Goal: Information Seeking & Learning: Learn about a topic

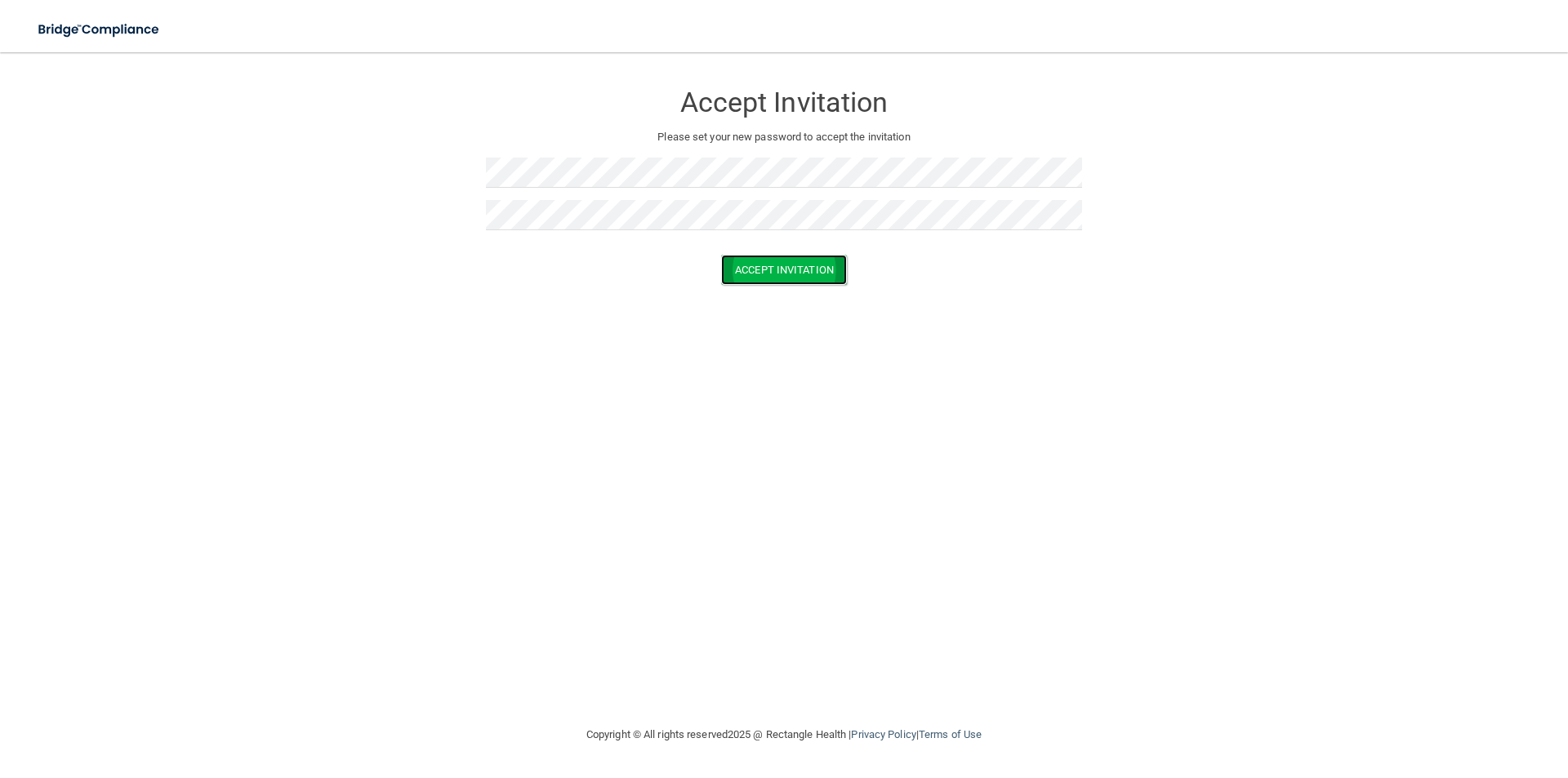
click at [764, 267] on button "Accept Invitation" at bounding box center [784, 270] width 126 height 30
click at [781, 275] on button "Accept Invitation" at bounding box center [784, 270] width 126 height 30
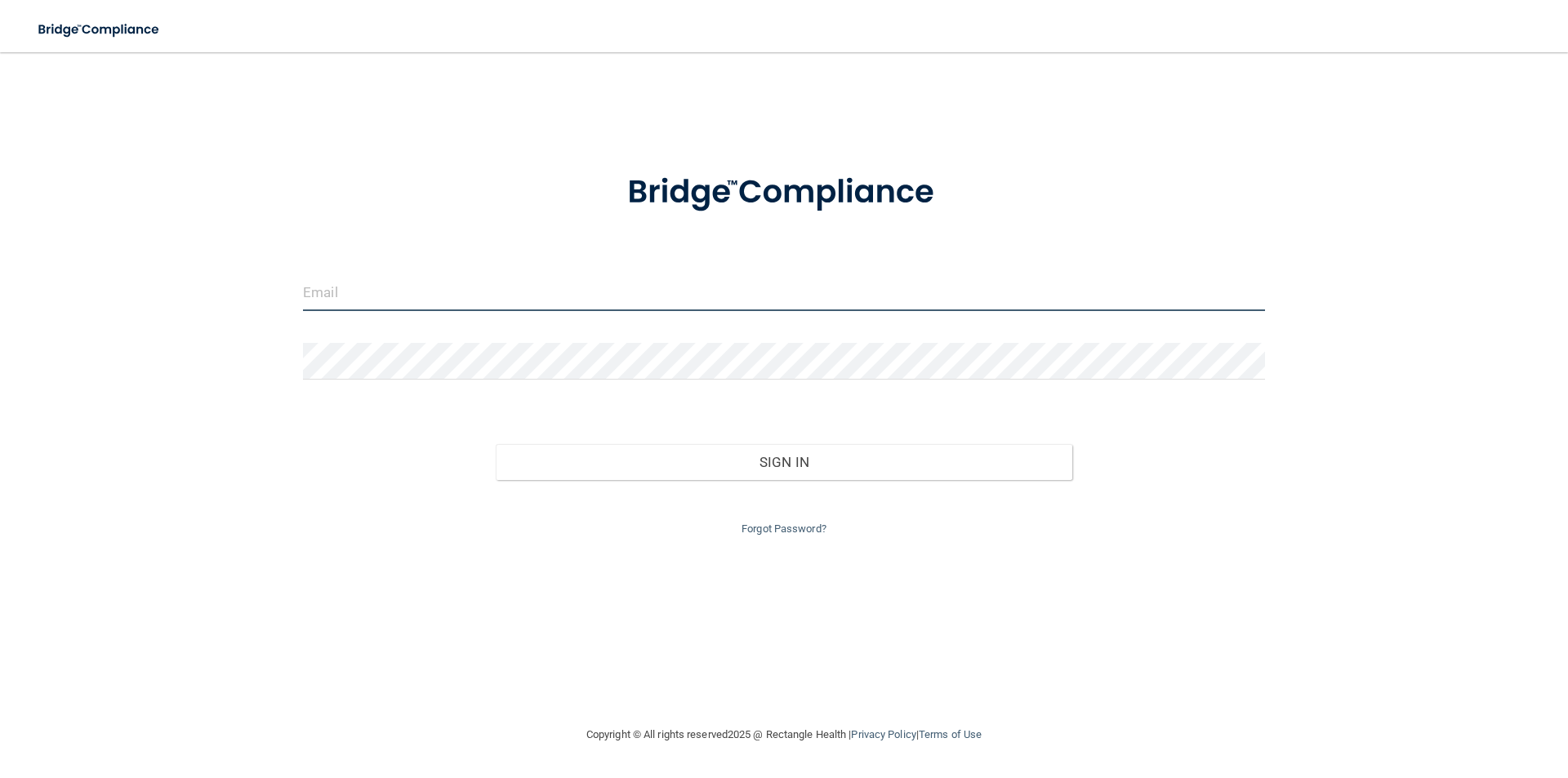
click at [385, 295] on input "email" at bounding box center [784, 292] width 962 height 37
type input "[EMAIL_ADDRESS][DOMAIN_NAME]"
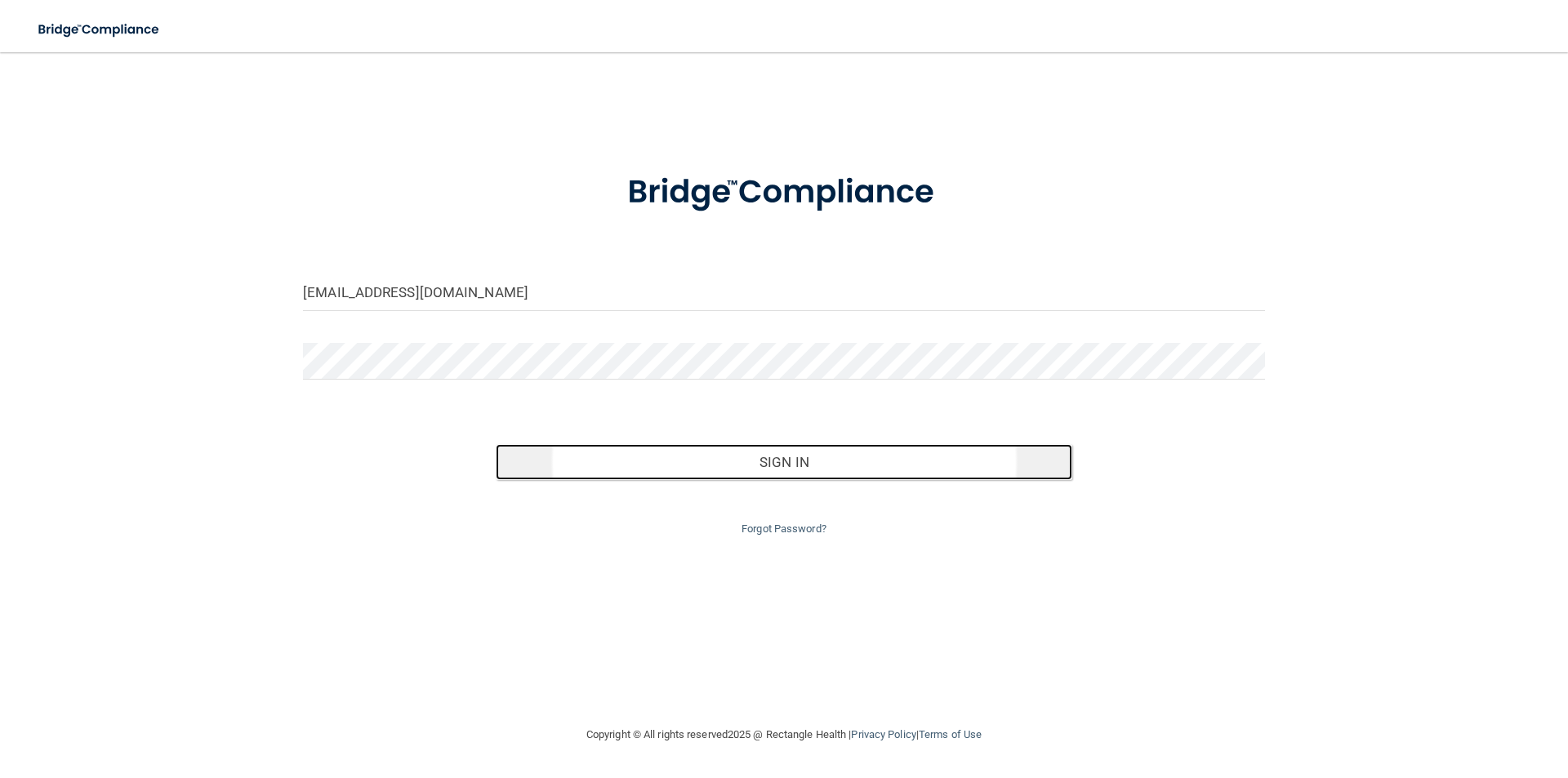
click at [682, 458] on button "Sign In" at bounding box center [784, 463] width 577 height 36
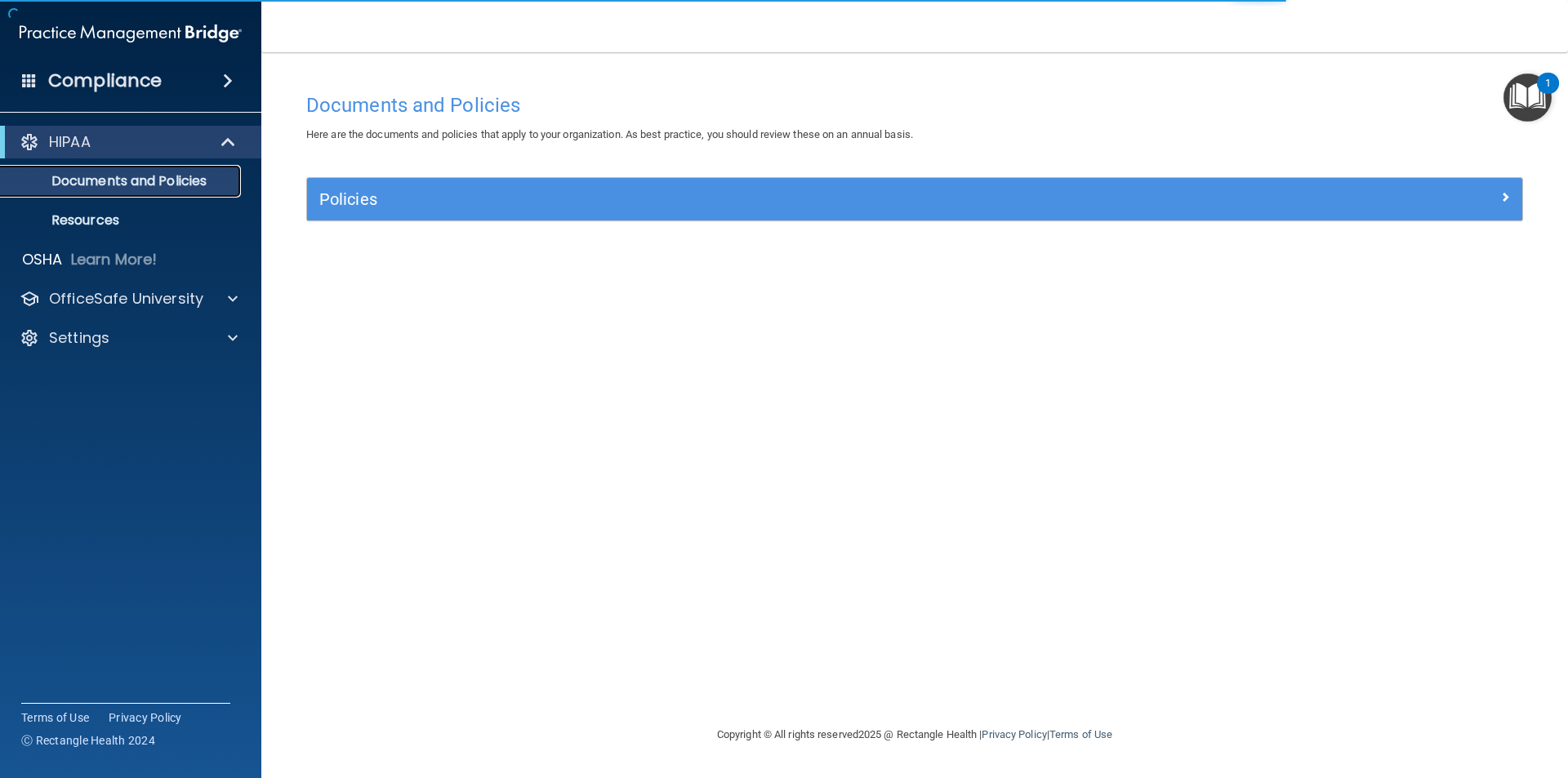
click at [129, 175] on p "Documents and Policies" at bounding box center [122, 181] width 223 height 16
click at [139, 170] on link "Documents and Policies" at bounding box center [112, 181] width 257 height 32
click at [129, 297] on p "OfficeSafe University" at bounding box center [126, 299] width 154 height 20
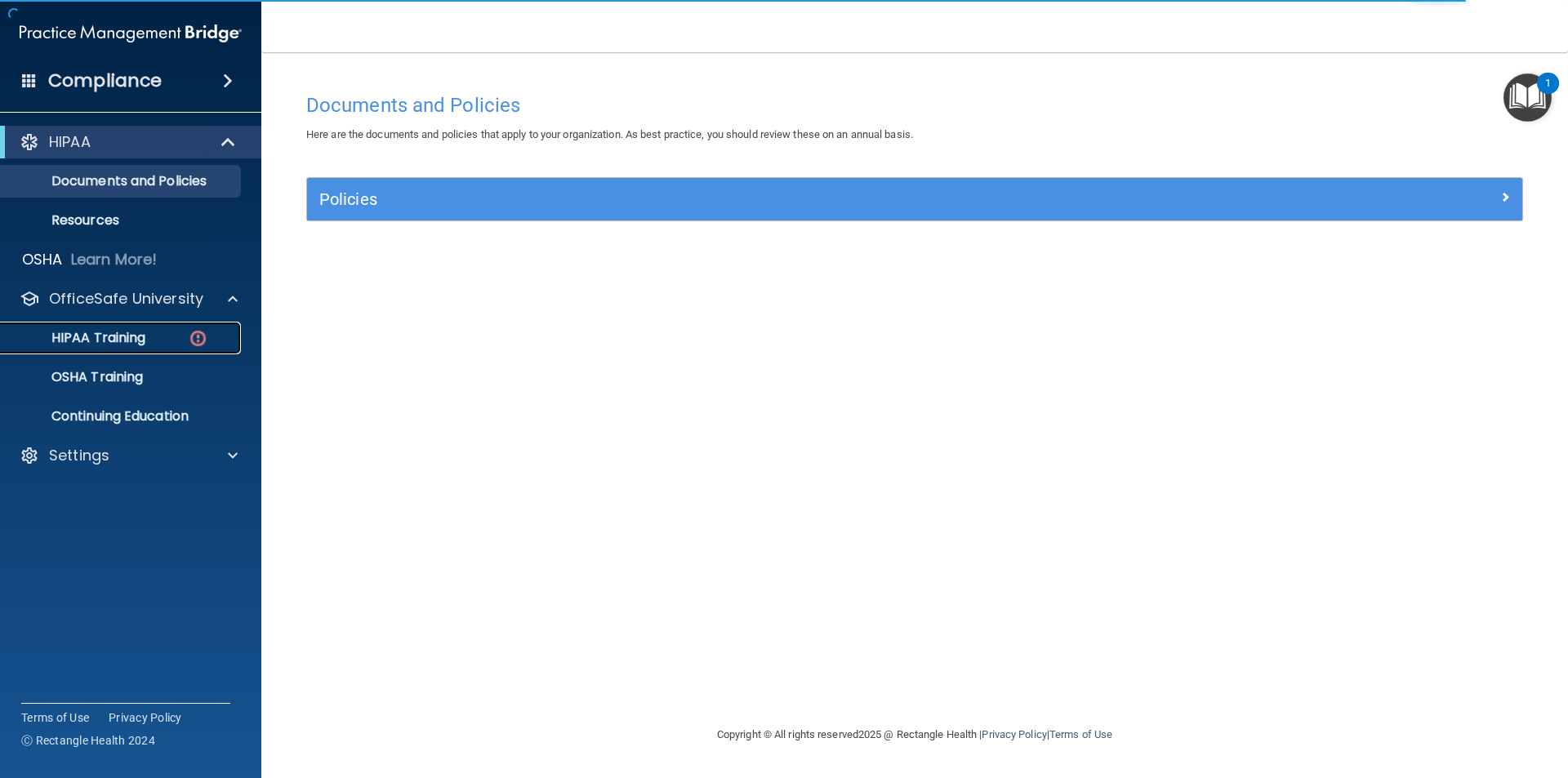
click at [126, 331] on p "HIPAA Training" at bounding box center [78, 338] width 135 height 16
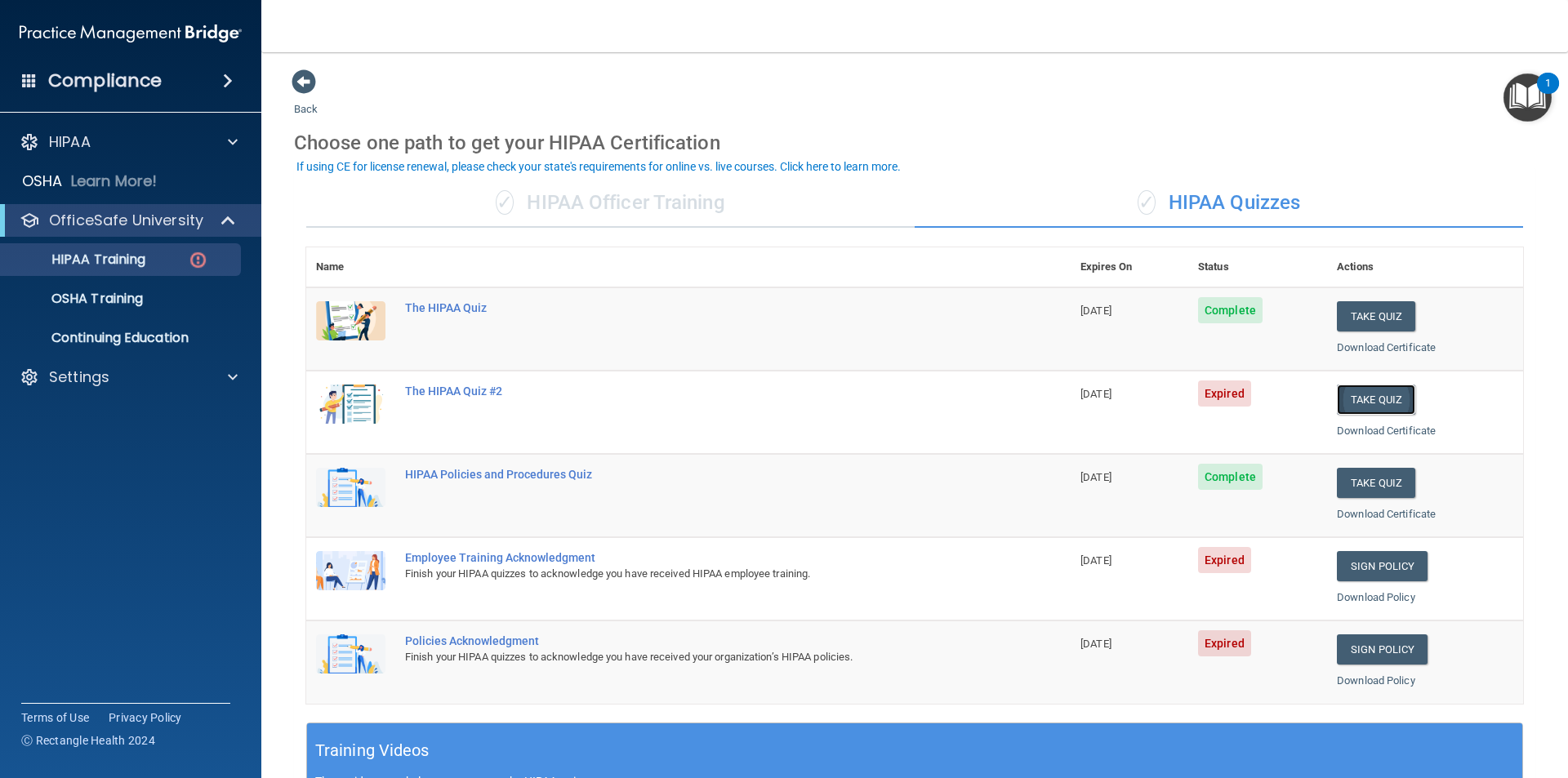
click at [1359, 404] on button "Take Quiz" at bounding box center [1376, 400] width 78 height 30
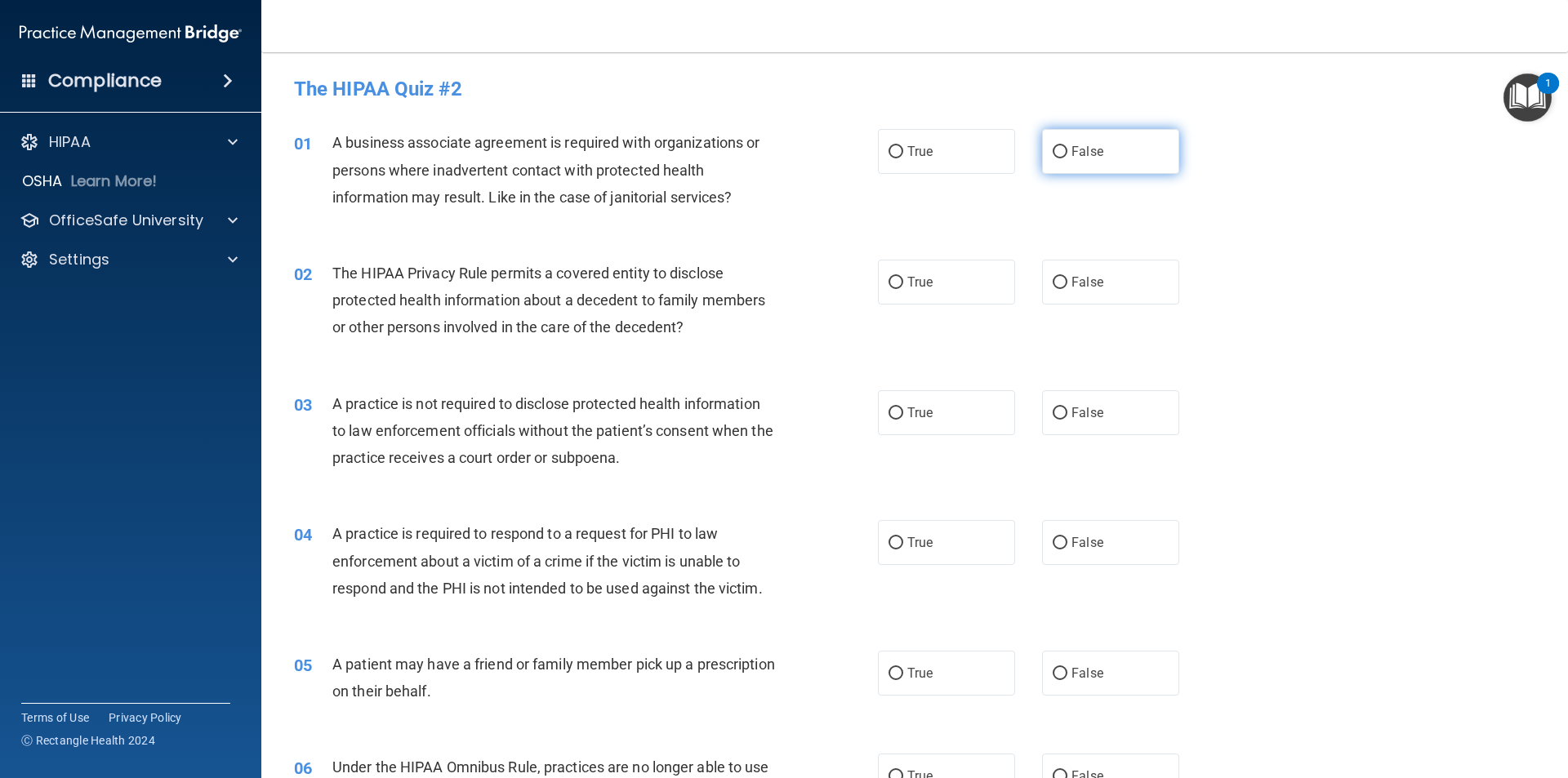
click at [1078, 144] on span "False" at bounding box center [1086, 151] width 31 height 15
click at [1067, 147] on input "False" at bounding box center [1060, 152] width 14 height 12
radio input "true"
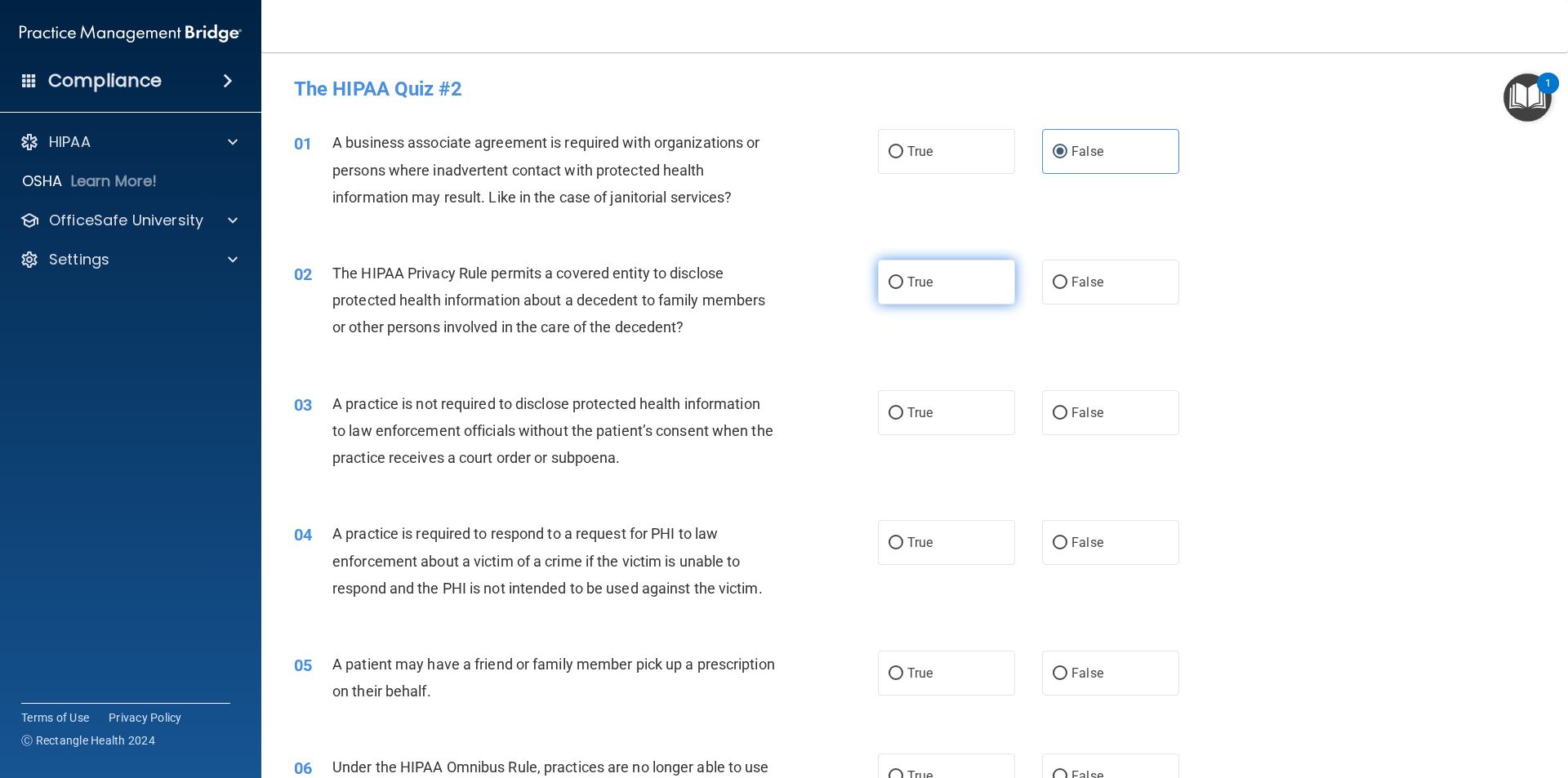
click at [937, 297] on label "True" at bounding box center [946, 282] width 137 height 45
click at [903, 289] on input "True" at bounding box center [895, 283] width 14 height 12
radio input "true"
click at [1058, 401] on label "False" at bounding box center [1110, 412] width 137 height 45
click at [1058, 408] on input "False" at bounding box center [1060, 413] width 14 height 12
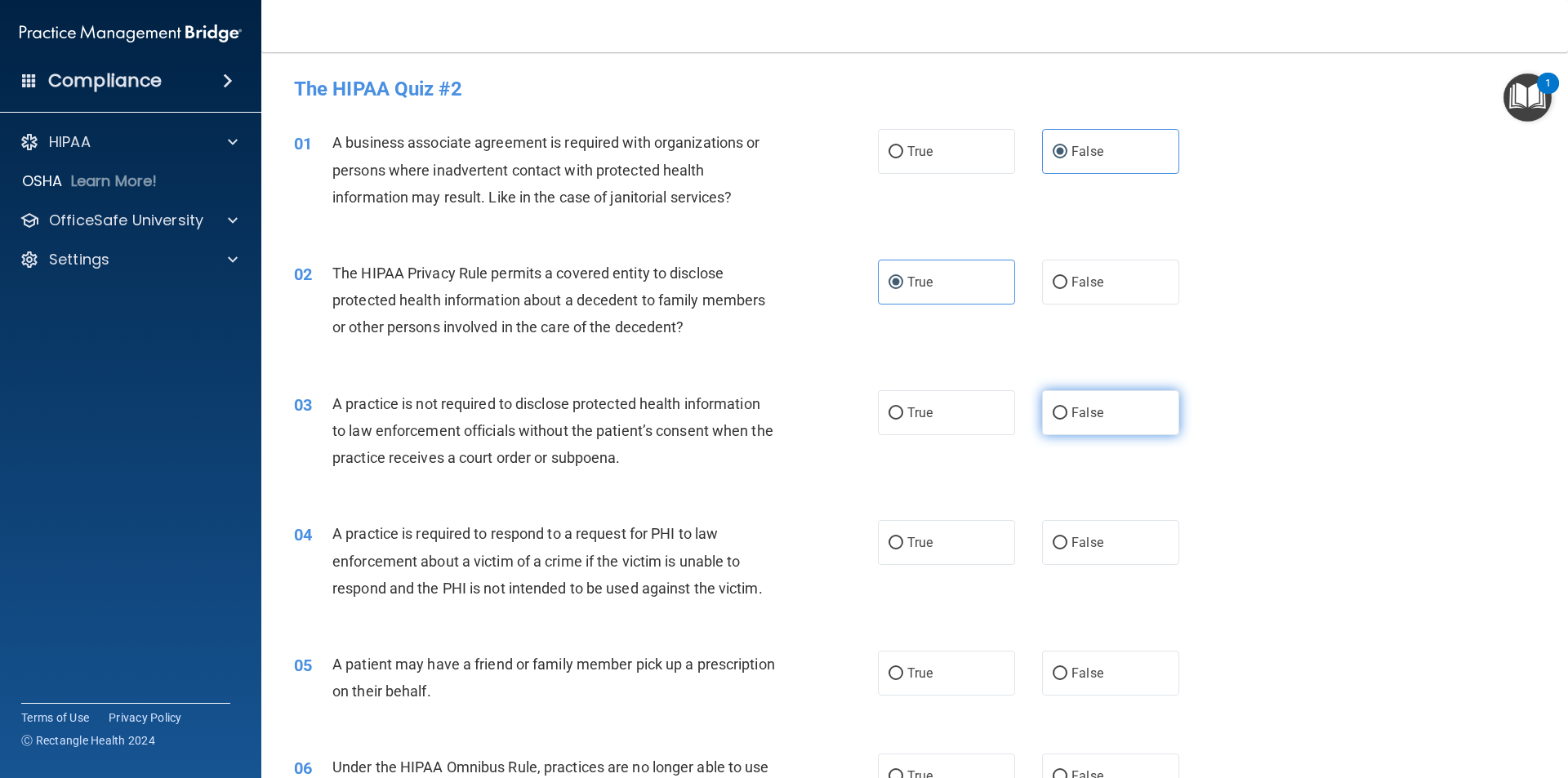
radio input "true"
click at [922, 541] on span "True" at bounding box center [920, 543] width 26 height 15
click at [903, 541] on input "True" at bounding box center [895, 543] width 14 height 12
radio input "true"
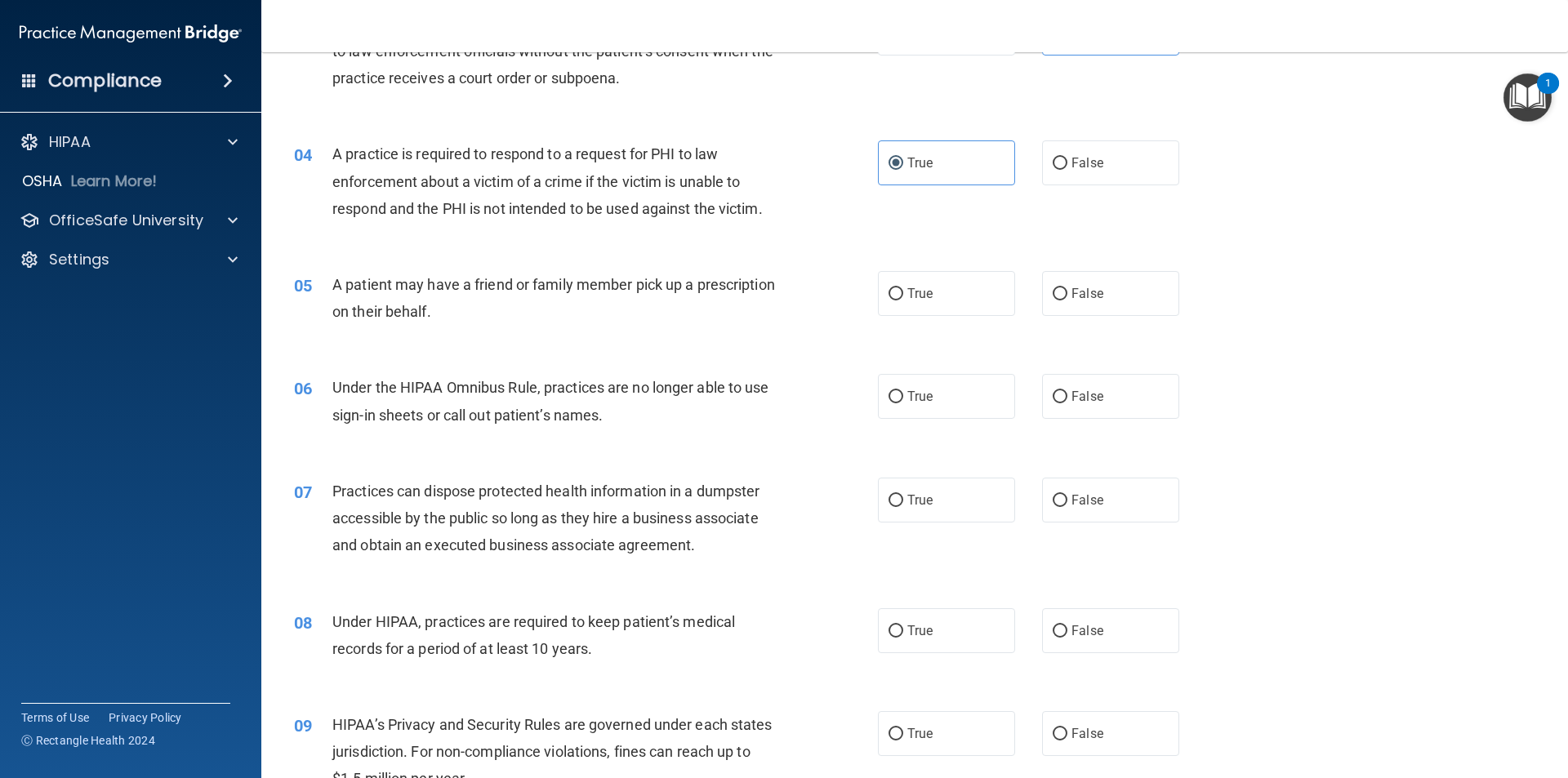
scroll to position [409, 0]
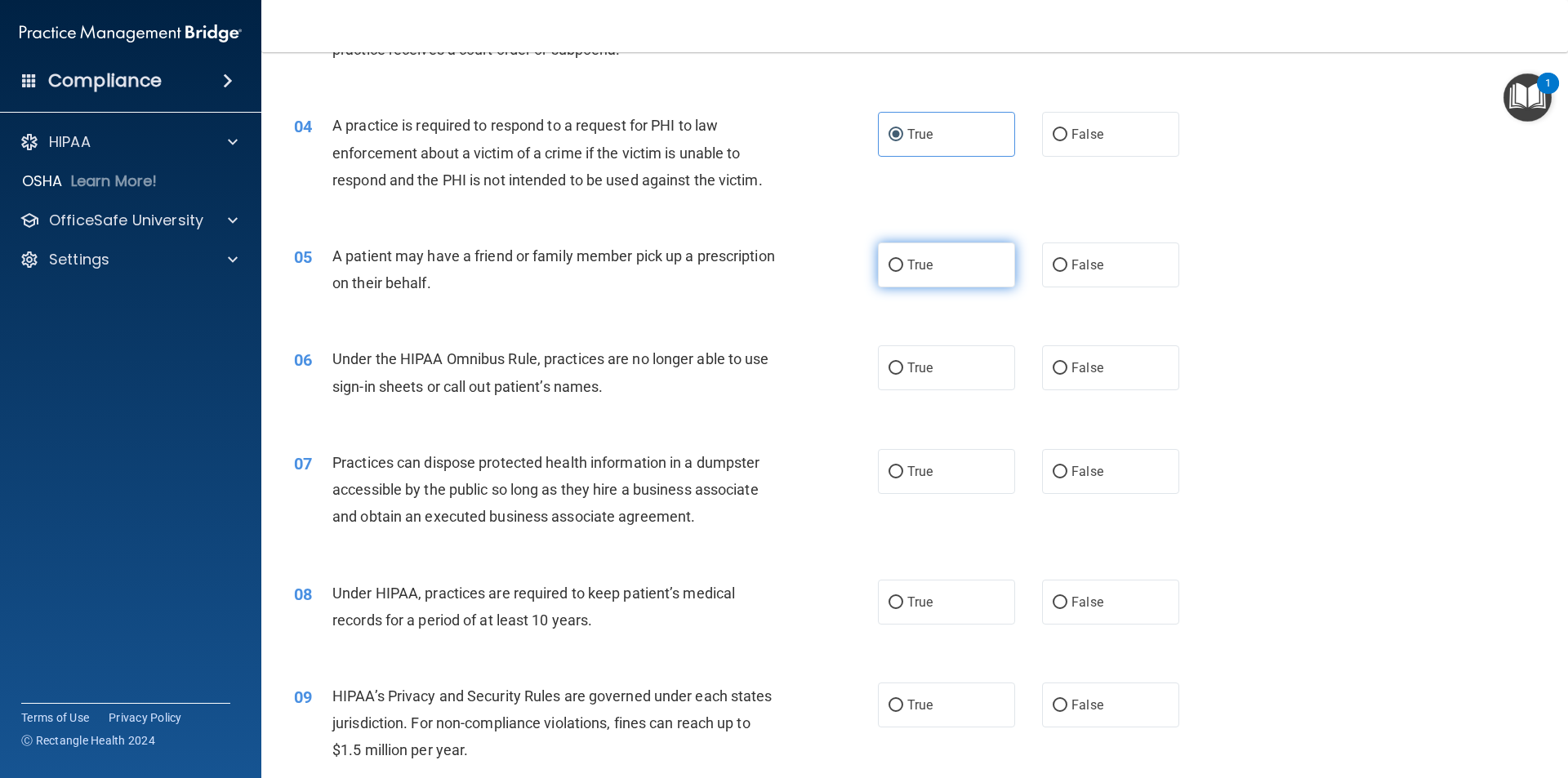
click at [948, 270] on label "True" at bounding box center [946, 265] width 137 height 45
click at [903, 270] on input "True" at bounding box center [895, 266] width 14 height 12
radio input "true"
click at [1071, 370] on span "False" at bounding box center [1086, 368] width 31 height 15
click at [1067, 370] on input "False" at bounding box center [1060, 369] width 14 height 12
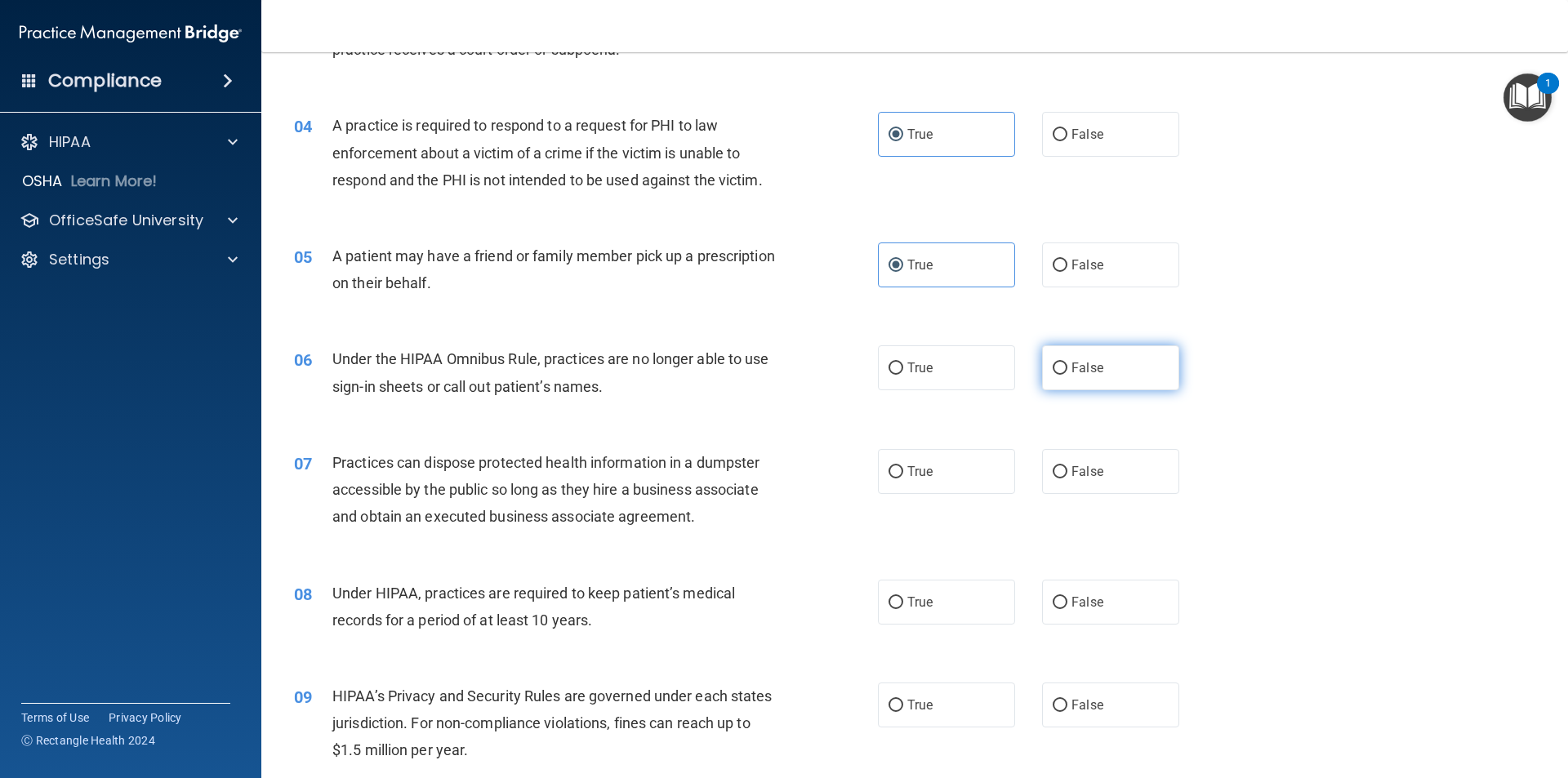
radio input "true"
click at [1066, 481] on label "False" at bounding box center [1110, 471] width 137 height 45
click at [1066, 479] on input "False" at bounding box center [1060, 472] width 14 height 12
radio input "true"
click at [1079, 597] on span "False" at bounding box center [1086, 602] width 31 height 15
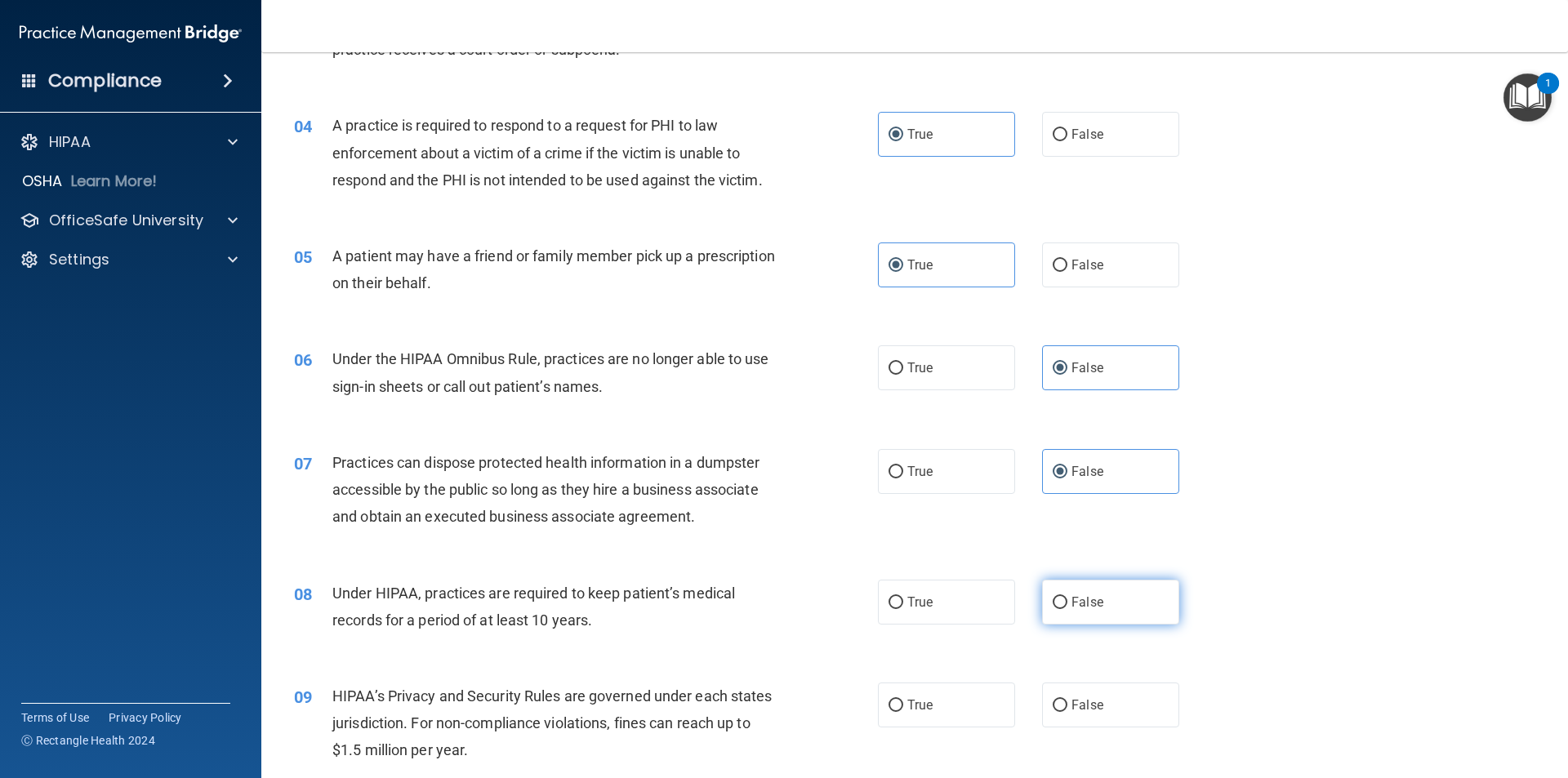
click at [1067, 597] on input "False" at bounding box center [1060, 603] width 14 height 12
radio input "true"
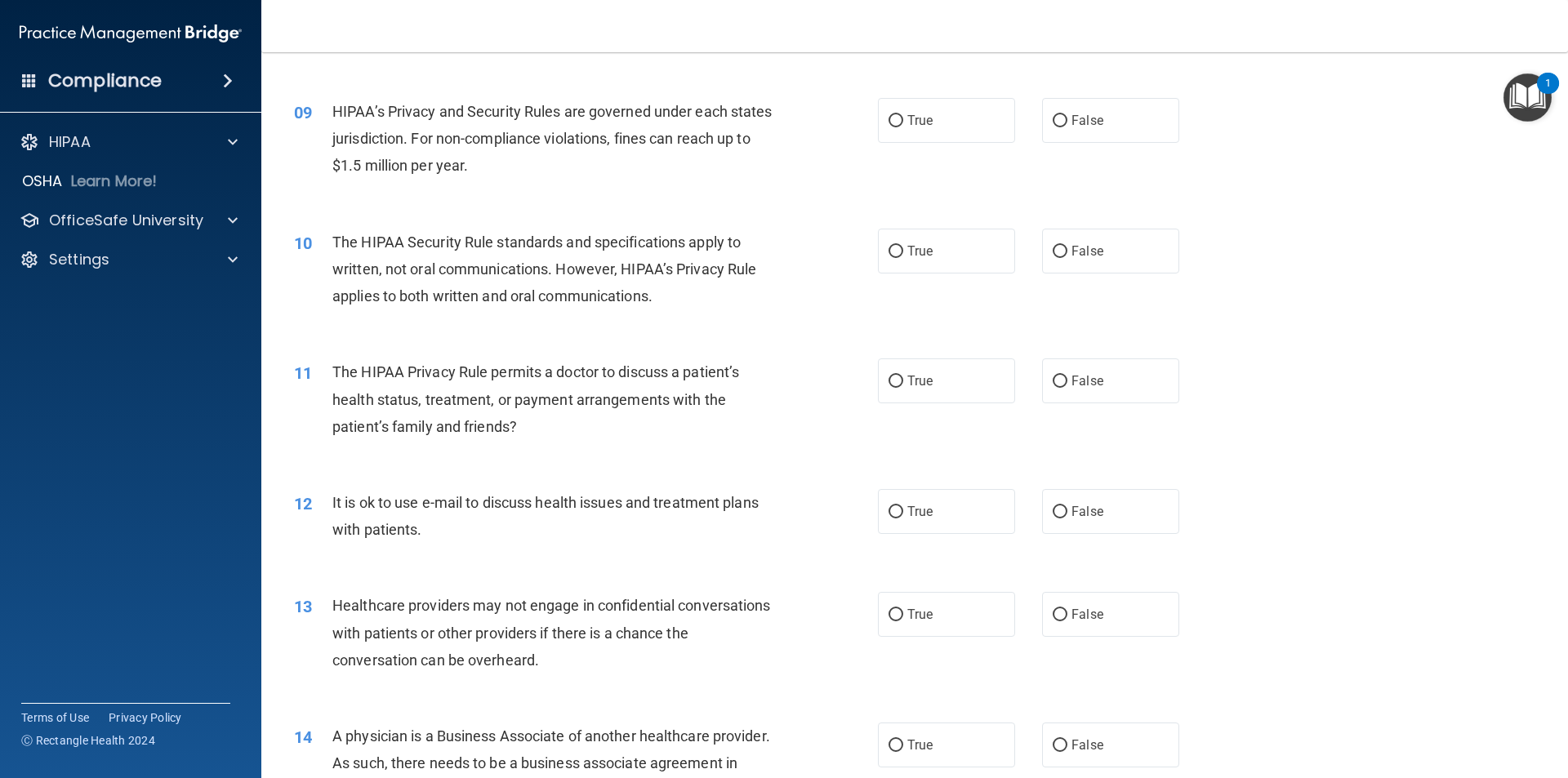
scroll to position [898, 0]
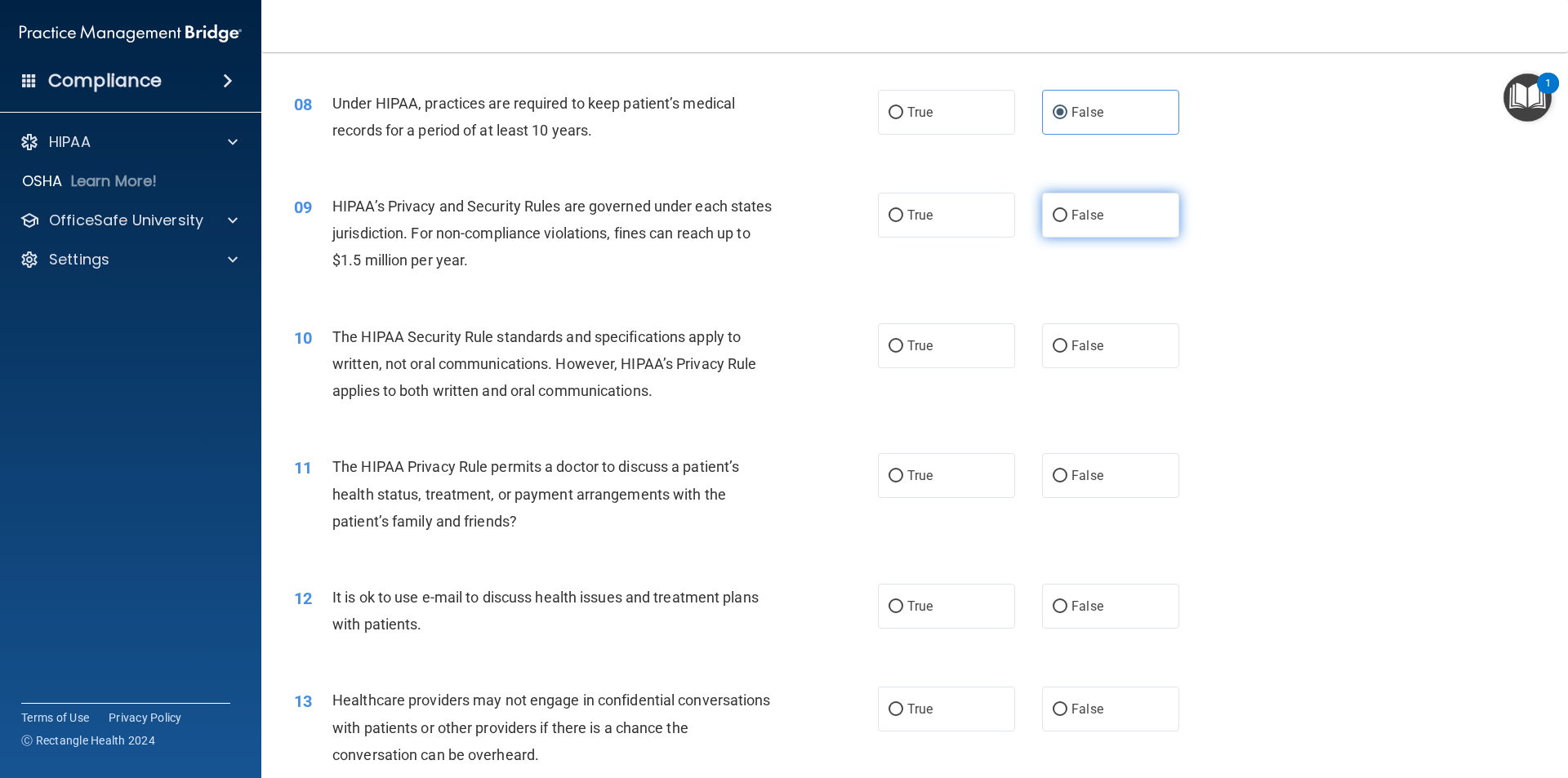
click at [1098, 212] on label "False" at bounding box center [1110, 214] width 137 height 45
click at [1067, 212] on input "False" at bounding box center [1060, 215] width 14 height 12
radio input "true"
click at [990, 337] on label "True" at bounding box center [946, 346] width 137 height 45
click at [903, 341] on input "True" at bounding box center [895, 347] width 14 height 12
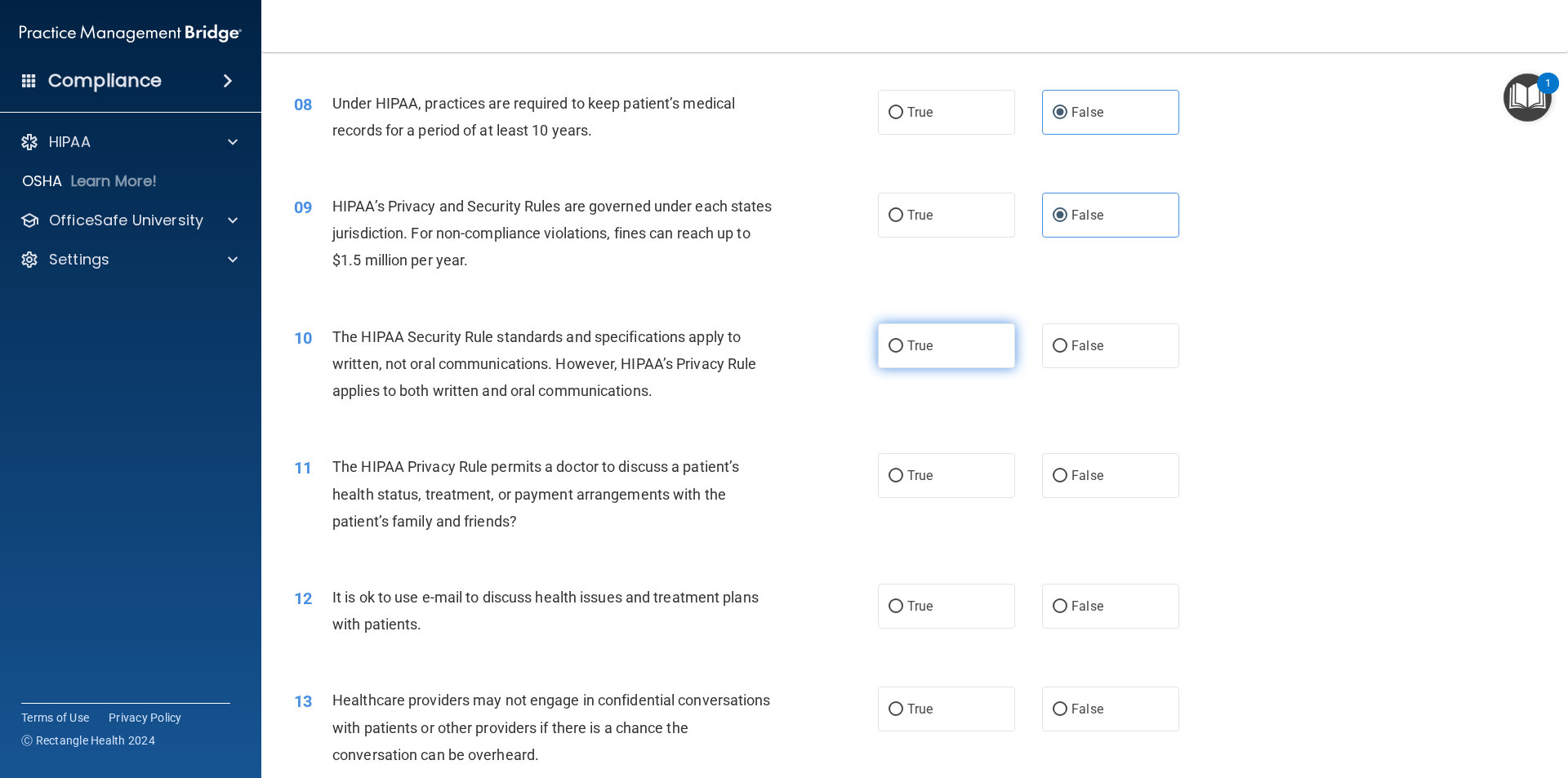
radio input "true"
click at [916, 473] on span "True" at bounding box center [920, 475] width 26 height 15
click at [903, 473] on input "True" at bounding box center [895, 476] width 14 height 12
radio input "true"
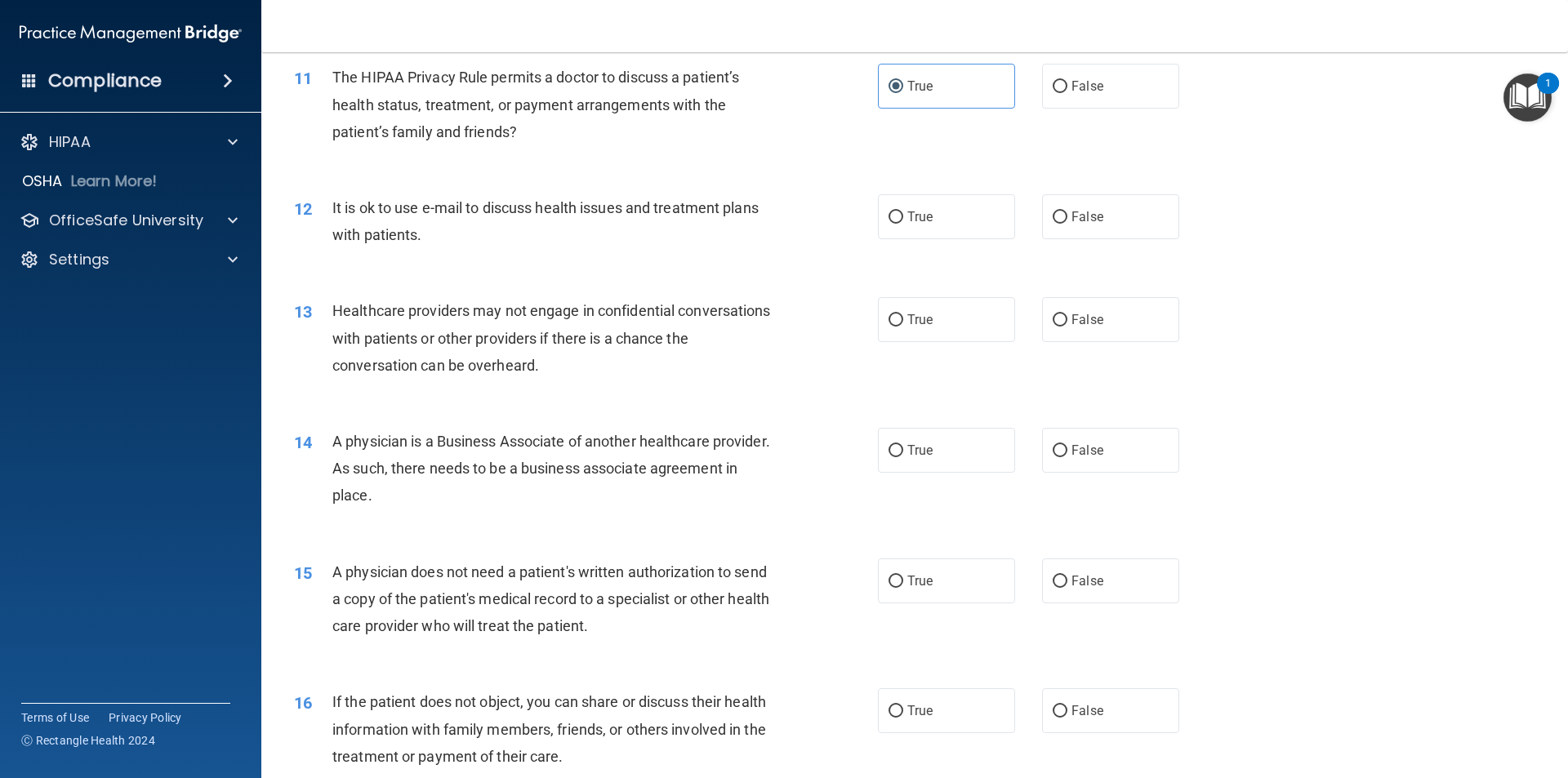
scroll to position [1307, 0]
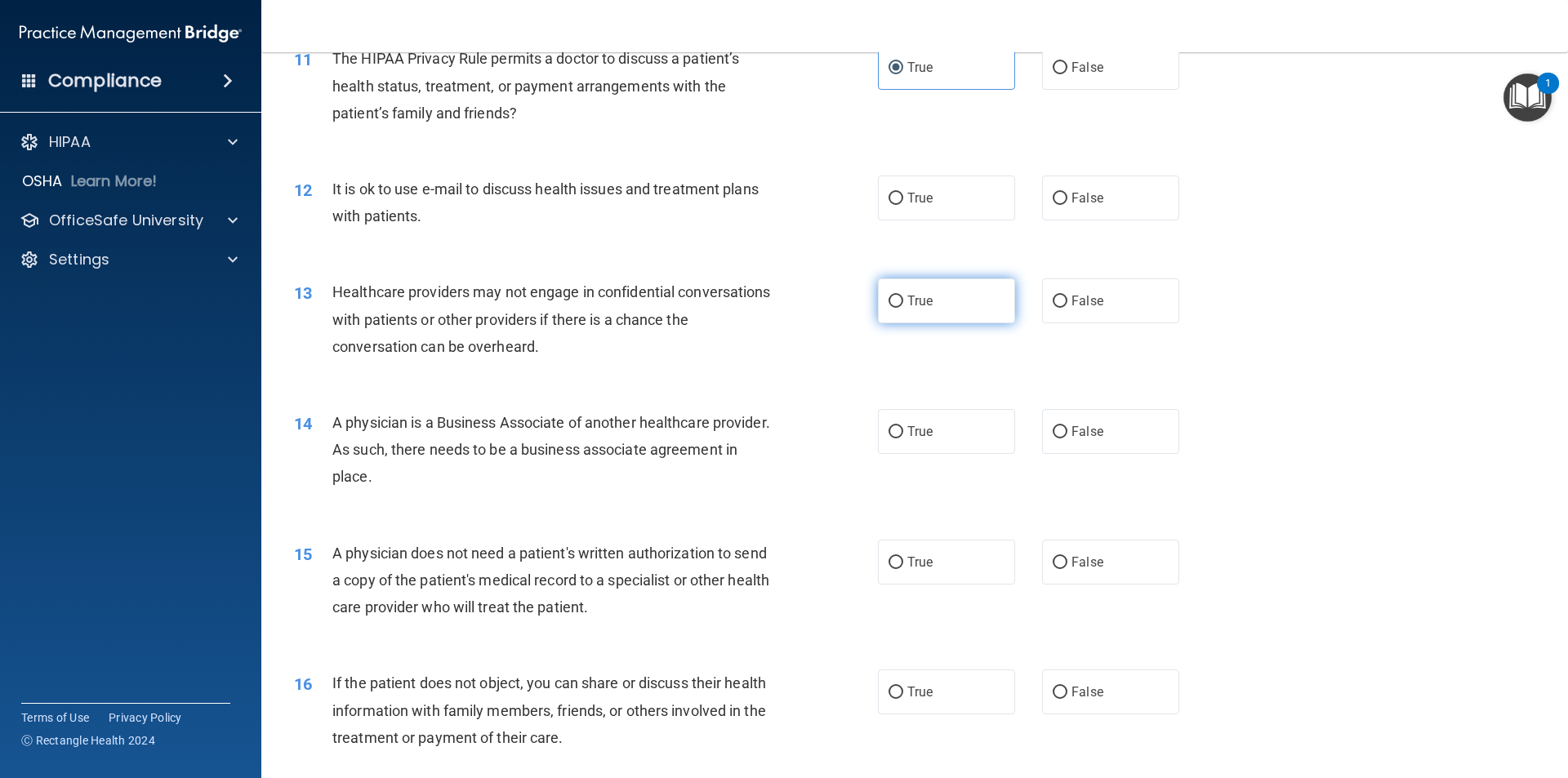
click at [970, 302] on label "True" at bounding box center [946, 300] width 137 height 45
click at [903, 302] on input "True" at bounding box center [895, 301] width 14 height 12
radio input "true"
click at [925, 183] on label "True" at bounding box center [946, 197] width 137 height 45
click at [903, 192] on input "True" at bounding box center [895, 198] width 14 height 12
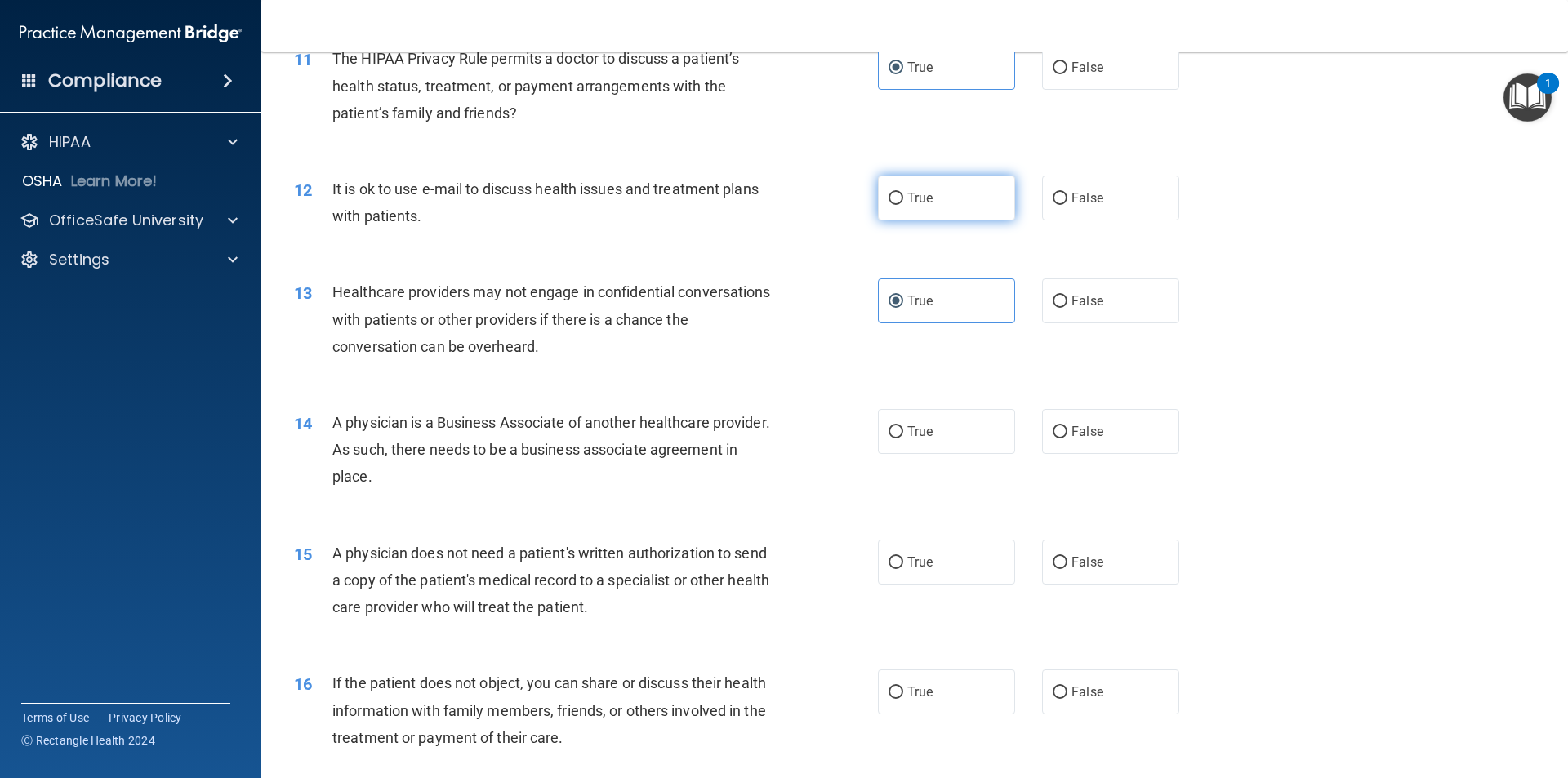
radio input "true"
click at [1044, 287] on label "False" at bounding box center [1110, 300] width 137 height 45
click at [1053, 295] on input "False" at bounding box center [1060, 301] width 14 height 12
radio input "true"
radio input "false"
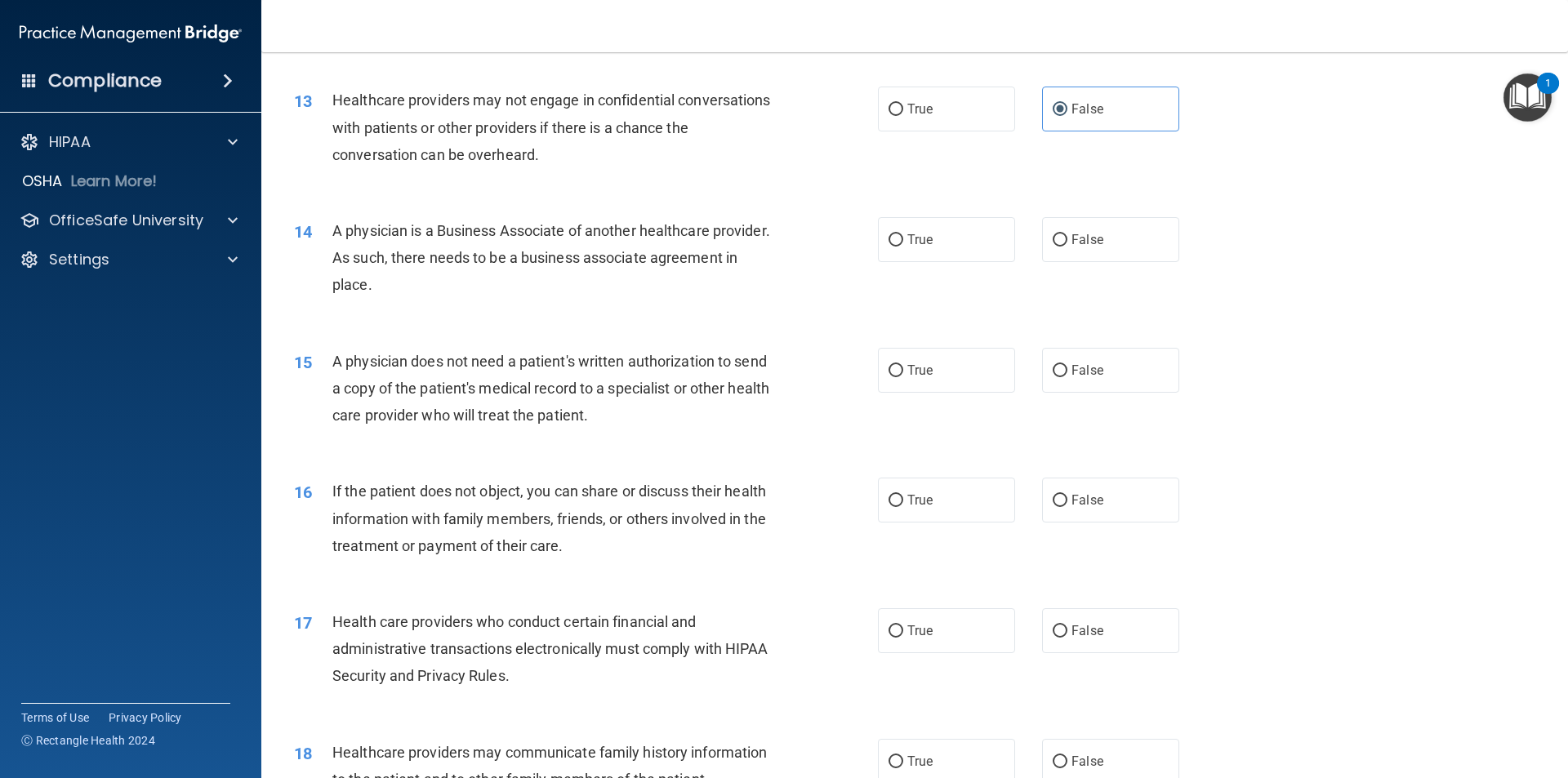
scroll to position [1470, 0]
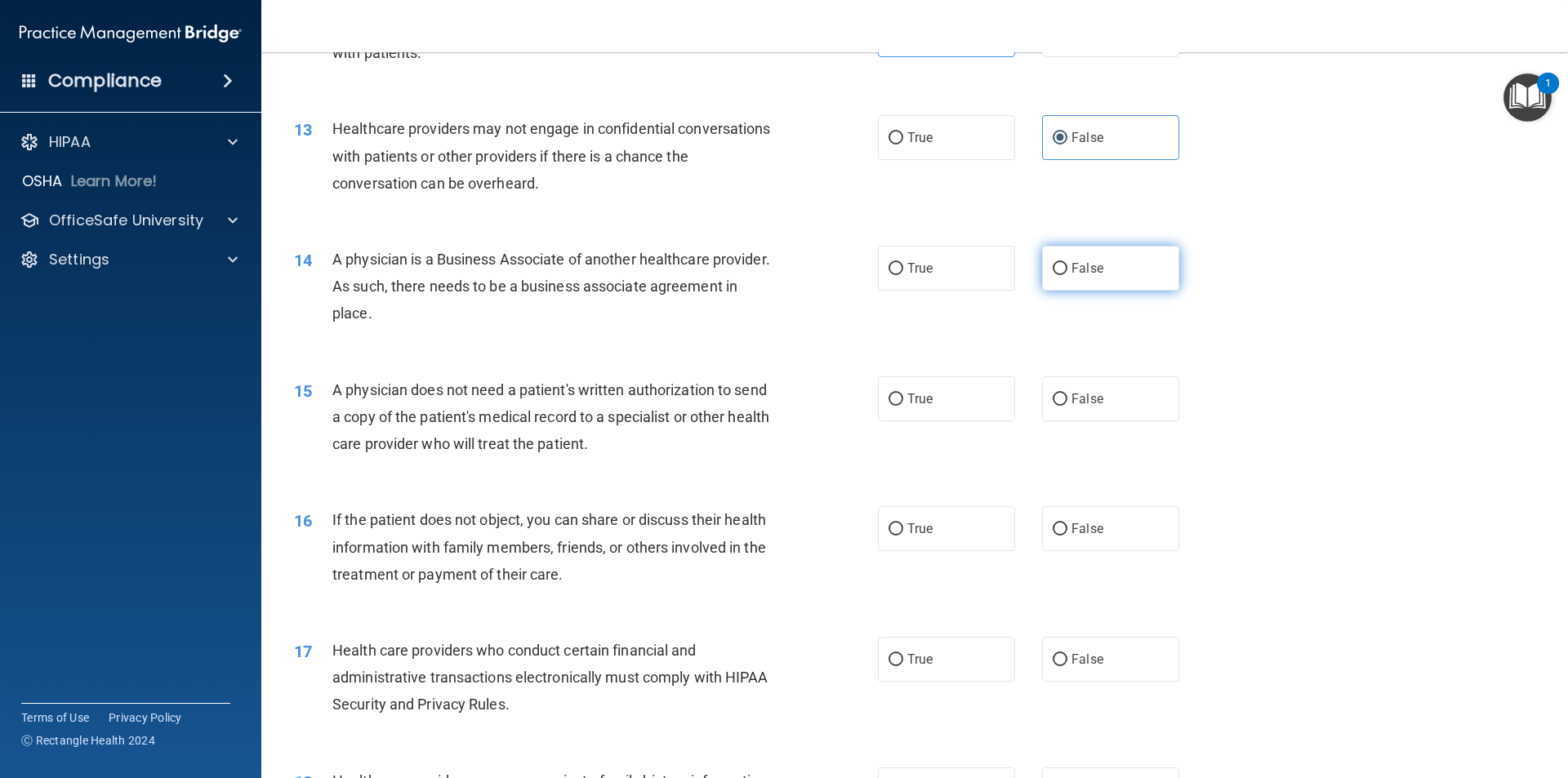
click at [1117, 264] on label "False" at bounding box center [1110, 268] width 137 height 45
click at [1067, 264] on input "False" at bounding box center [1060, 269] width 14 height 12
radio input "true"
click at [945, 400] on label "True" at bounding box center [946, 398] width 137 height 45
click at [903, 400] on input "True" at bounding box center [895, 399] width 14 height 12
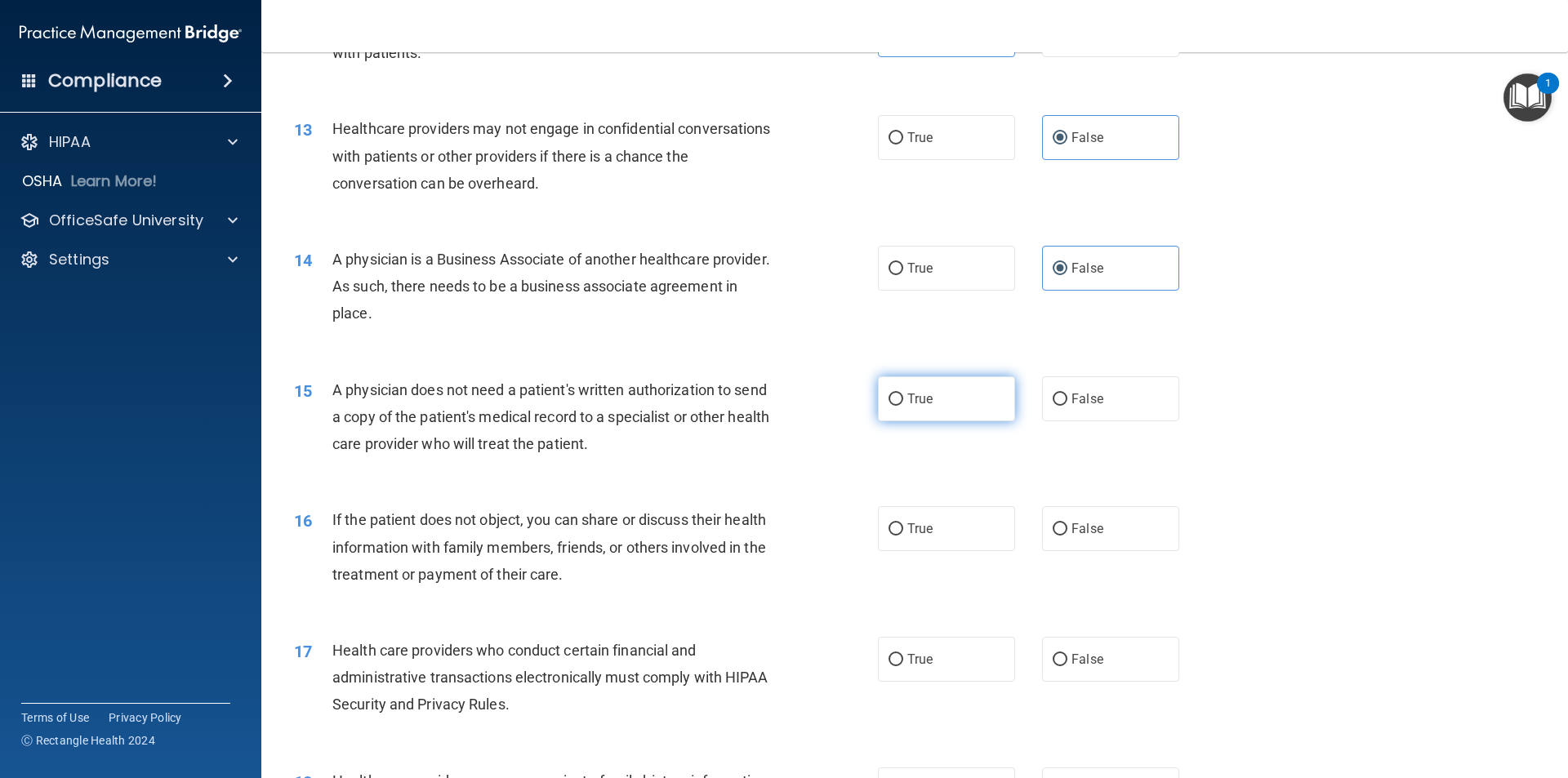
radio input "true"
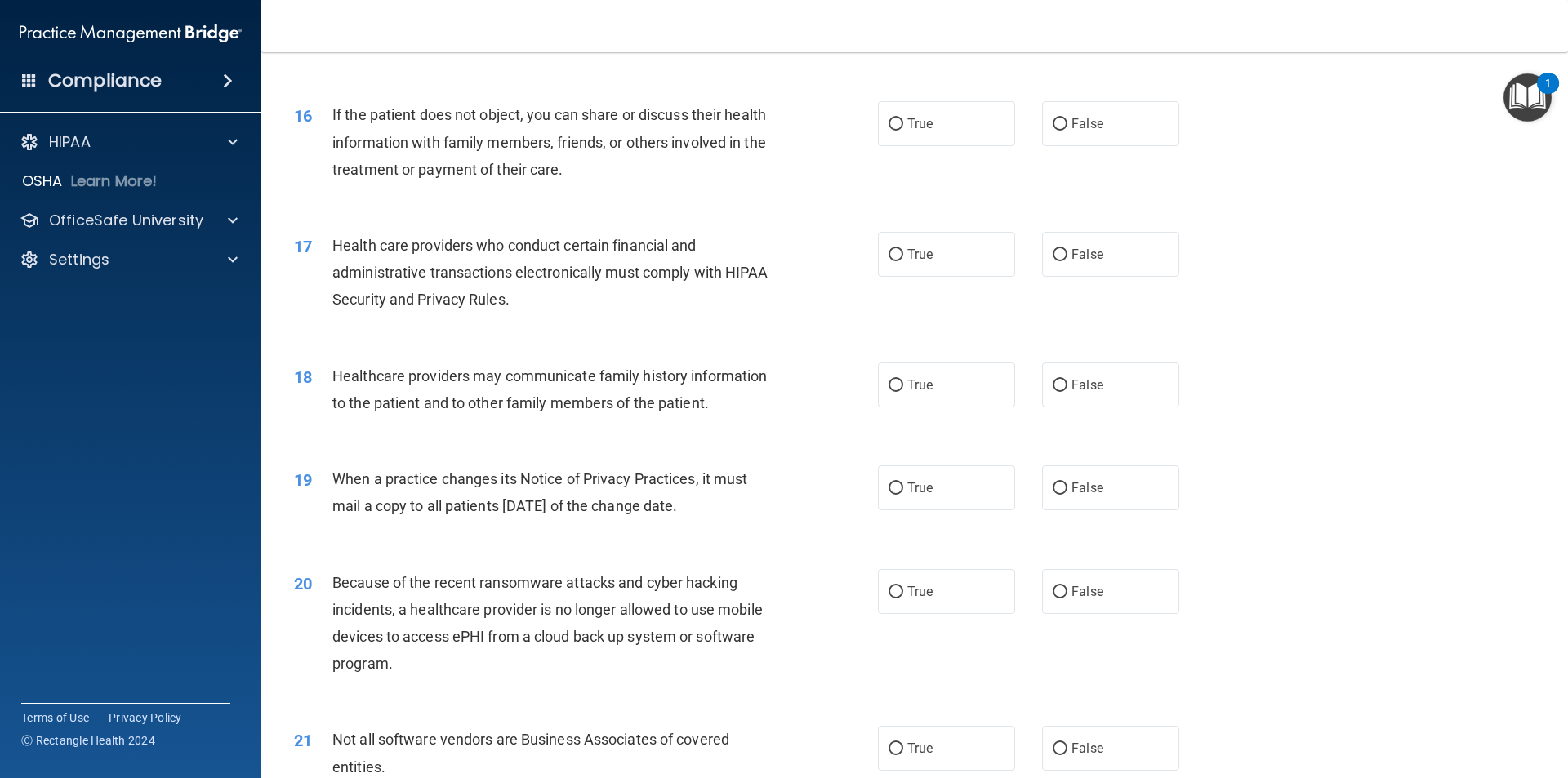
scroll to position [1879, 0]
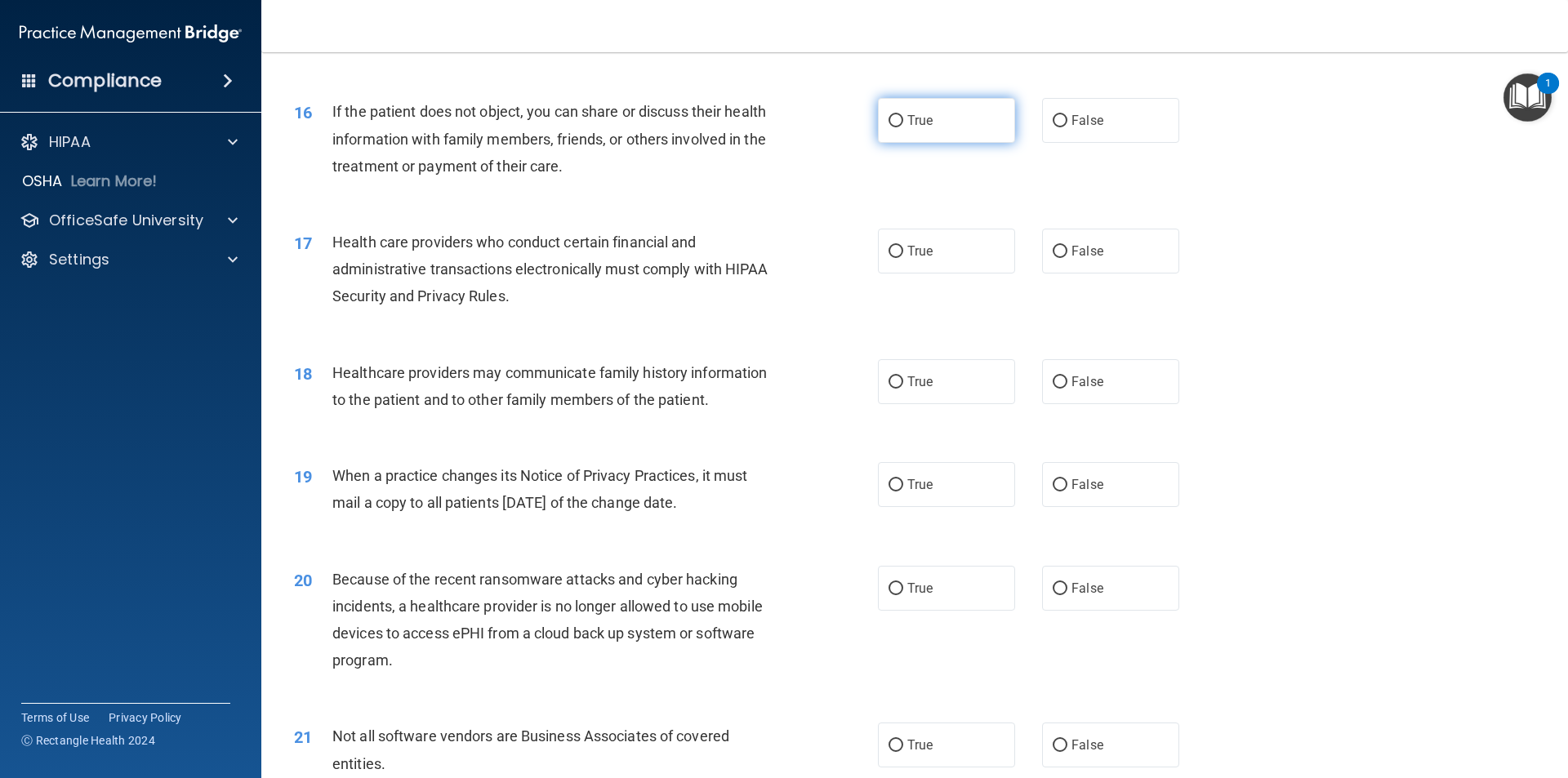
click at [943, 128] on label "True" at bounding box center [946, 120] width 137 height 45
click at [903, 128] on input "True" at bounding box center [895, 121] width 14 height 12
radio input "true"
click at [929, 250] on label "True" at bounding box center [946, 250] width 137 height 45
click at [903, 250] on input "True" at bounding box center [895, 251] width 14 height 12
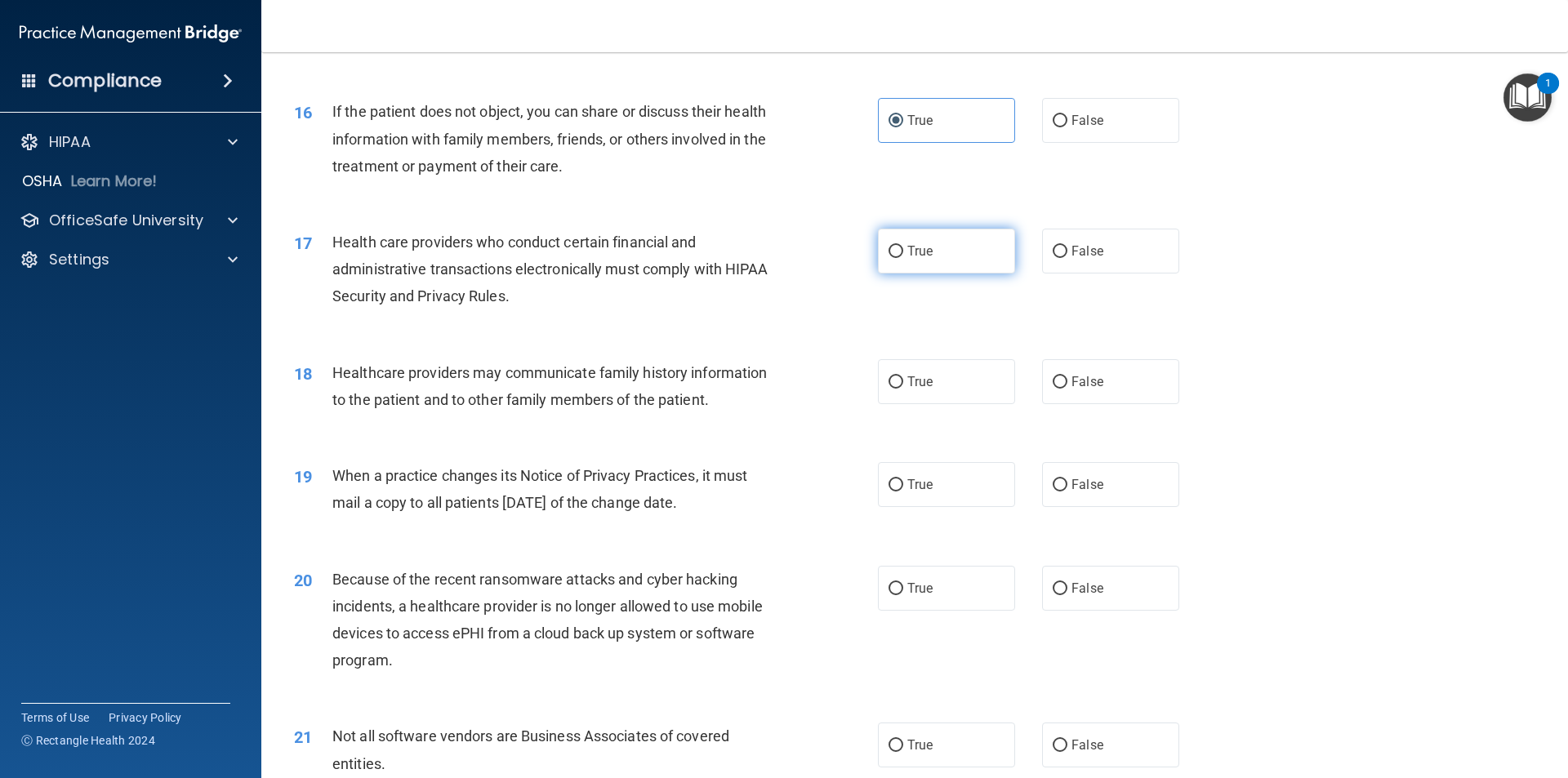
radio input "true"
click at [1053, 381] on input "False" at bounding box center [1060, 382] width 14 height 12
radio input "true"
click at [1092, 479] on span "False" at bounding box center [1086, 485] width 31 height 15
click at [1067, 479] on input "False" at bounding box center [1060, 485] width 14 height 12
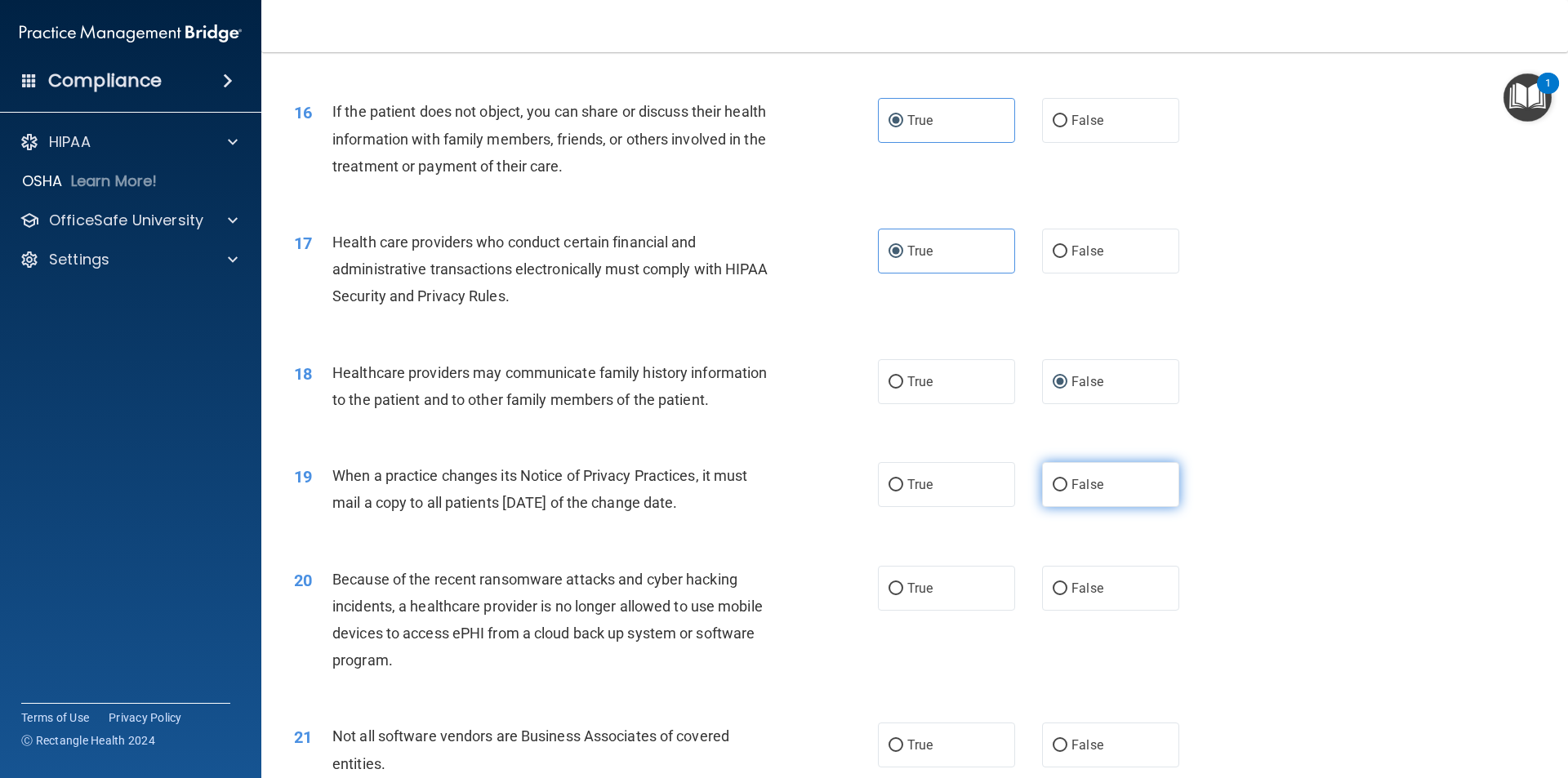
radio input "true"
click at [903, 596] on label "True" at bounding box center [946, 588] width 137 height 45
click at [903, 595] on input "True" at bounding box center [895, 588] width 14 height 12
radio input "true"
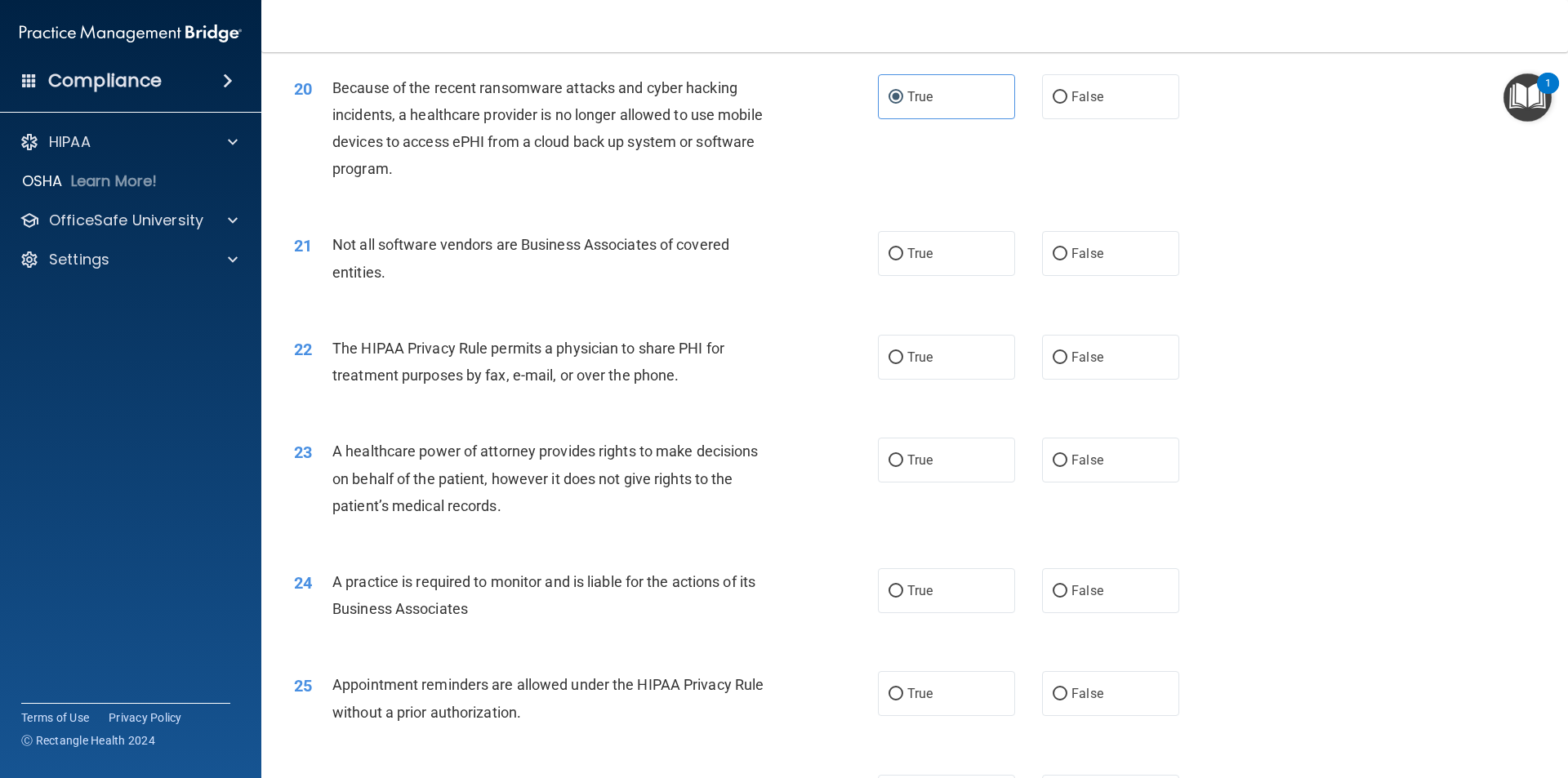
scroll to position [2368, 0]
click at [1141, 104] on label "False" at bounding box center [1110, 98] width 137 height 45
click at [1067, 104] on input "False" at bounding box center [1060, 99] width 14 height 12
radio input "true"
radio input "false"
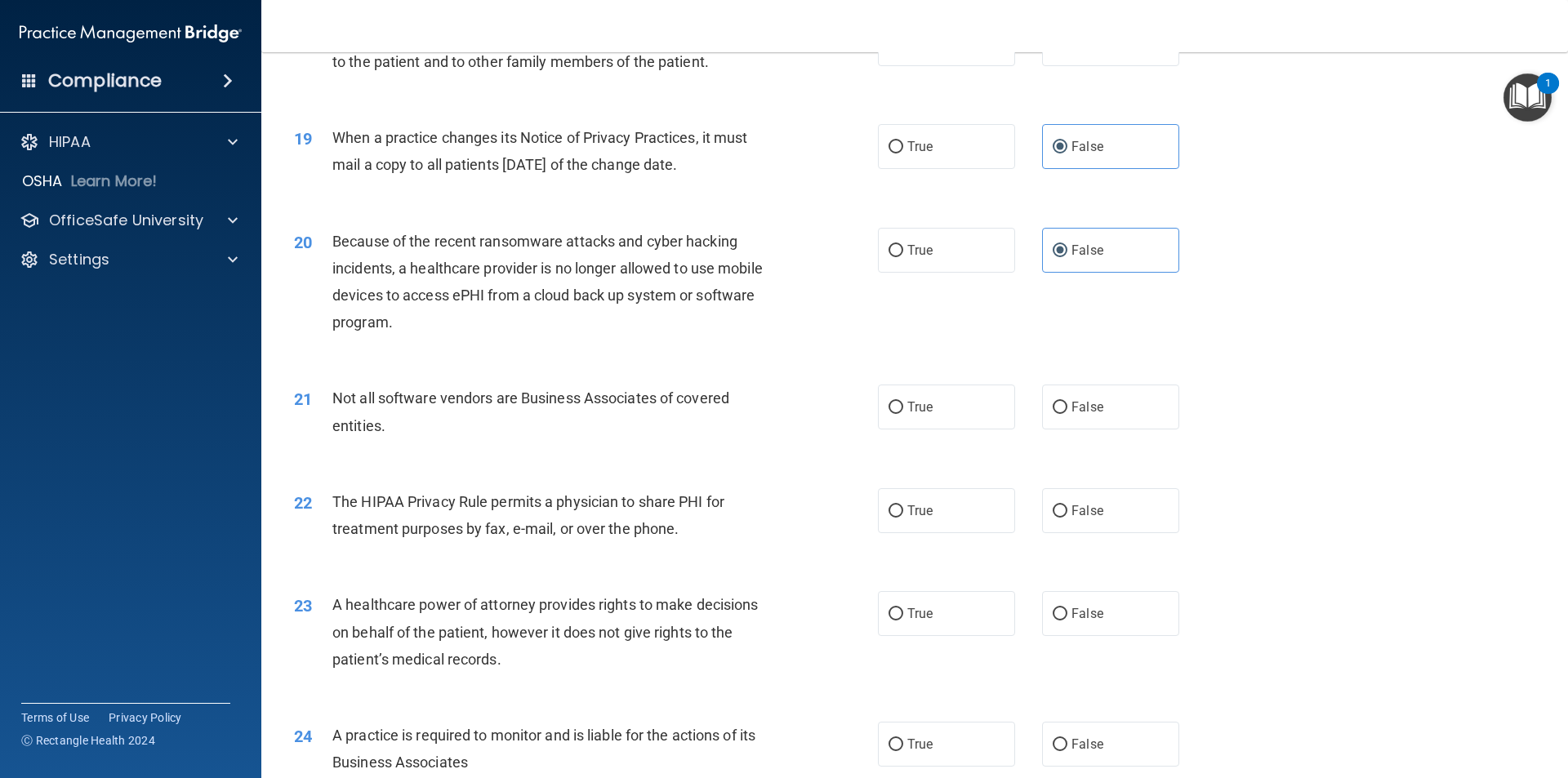
scroll to position [2205, 0]
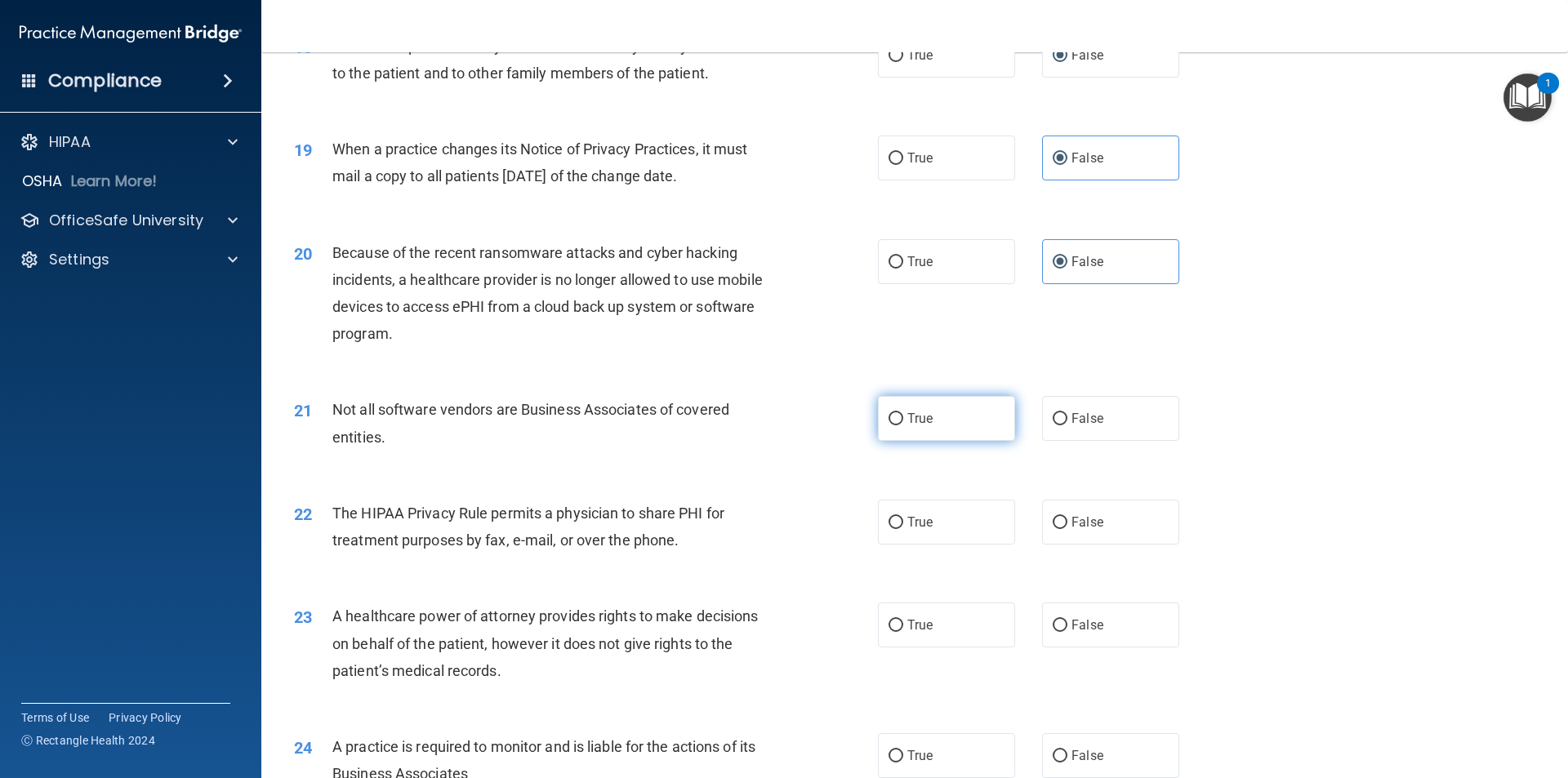
click at [928, 412] on label "True" at bounding box center [946, 418] width 137 height 45
click at [903, 413] on input "True" at bounding box center [895, 419] width 14 height 12
radio input "true"
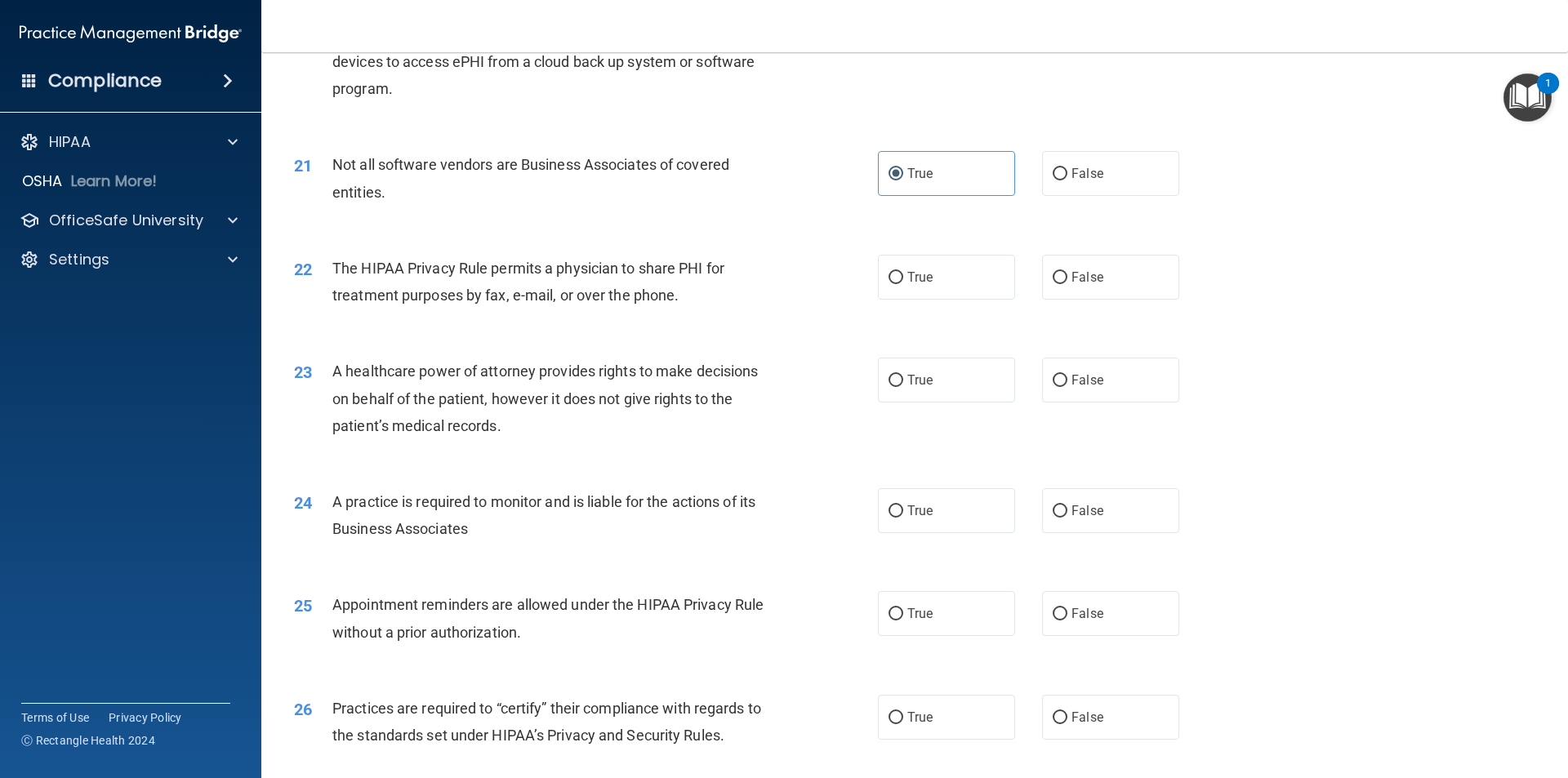
scroll to position [2532, 0]
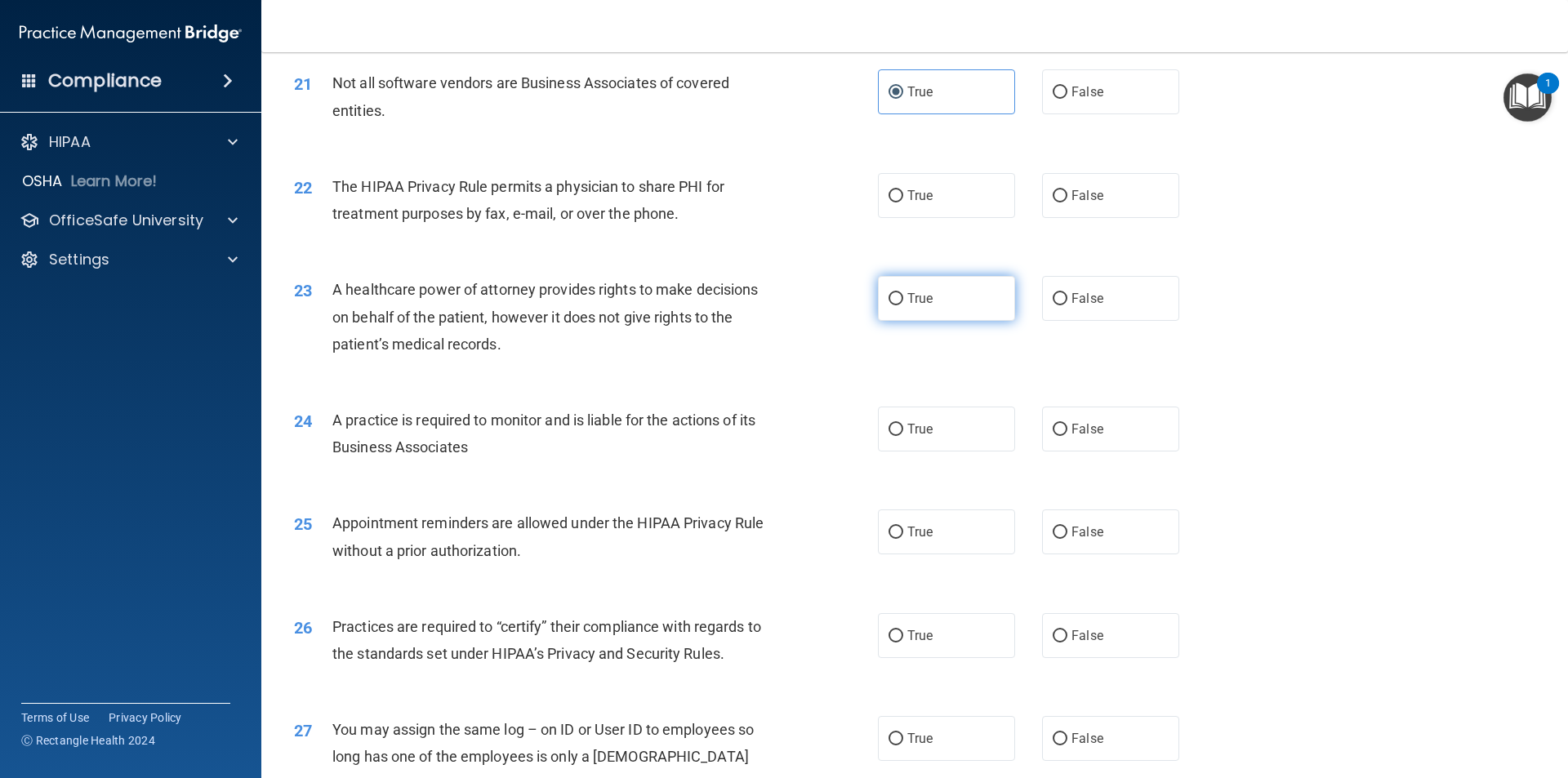
click at [956, 297] on label "True" at bounding box center [946, 298] width 137 height 45
click at [903, 297] on input "True" at bounding box center [895, 299] width 14 height 12
radio input "true"
click at [928, 178] on label "True" at bounding box center [946, 195] width 137 height 45
click at [903, 190] on input "True" at bounding box center [895, 196] width 14 height 12
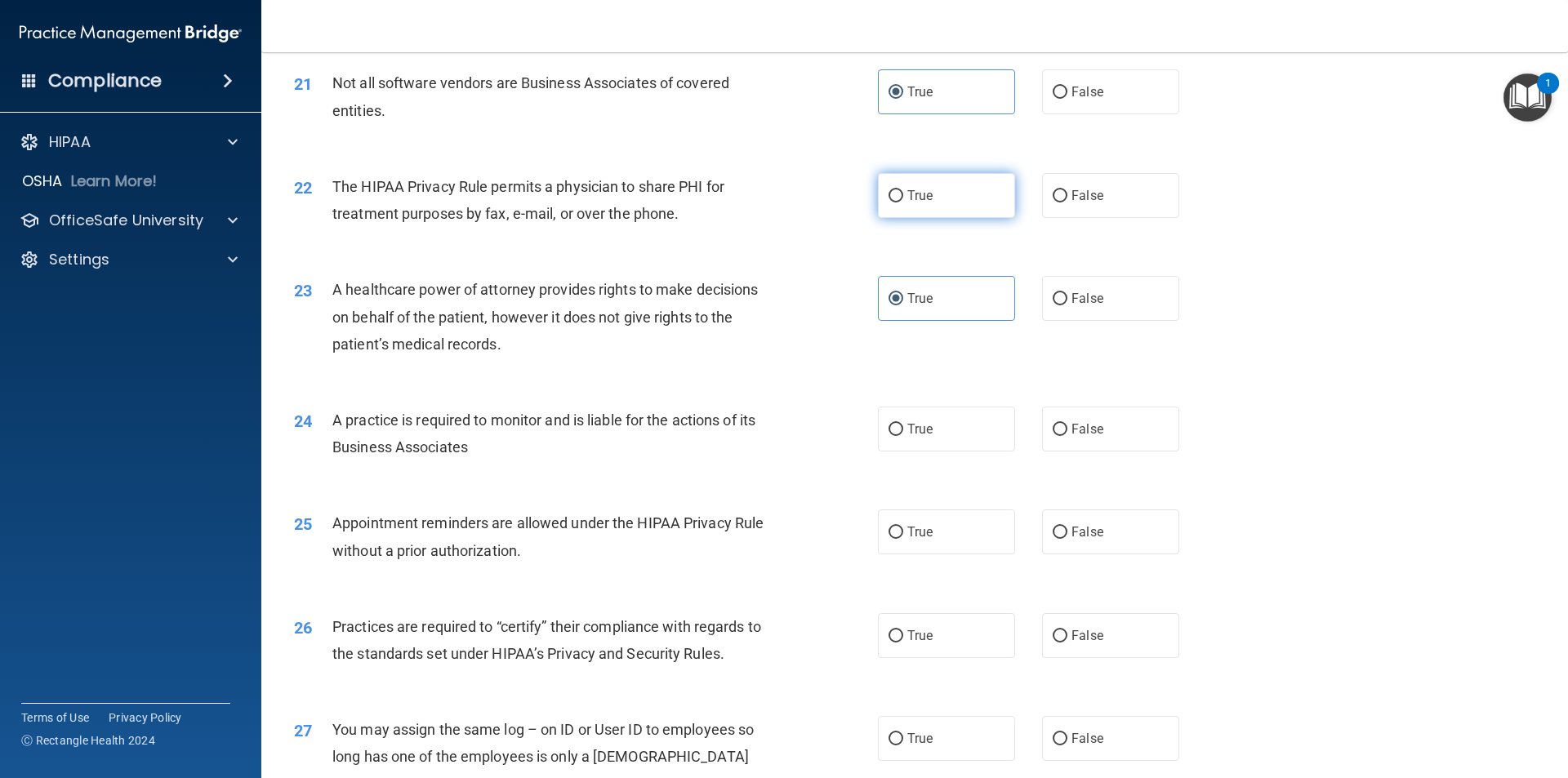
radio input "true"
click at [1093, 301] on span "False" at bounding box center [1086, 298] width 31 height 15
click at [1067, 301] on input "False" at bounding box center [1060, 299] width 14 height 12
radio input "true"
radio input "false"
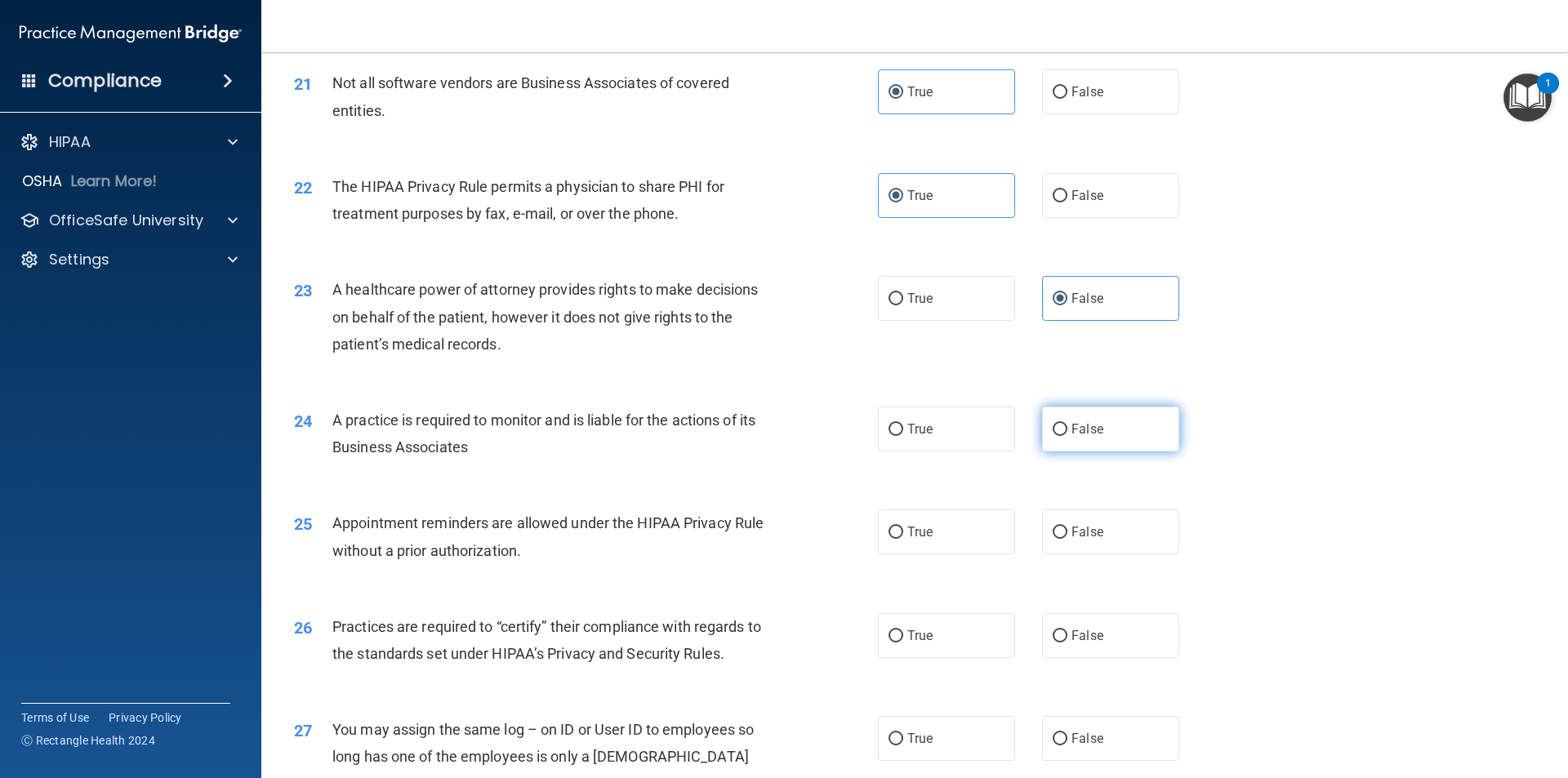
click at [1077, 446] on label "False" at bounding box center [1110, 429] width 137 height 45
click at [1067, 436] on input "False" at bounding box center [1060, 429] width 14 height 12
radio input "true"
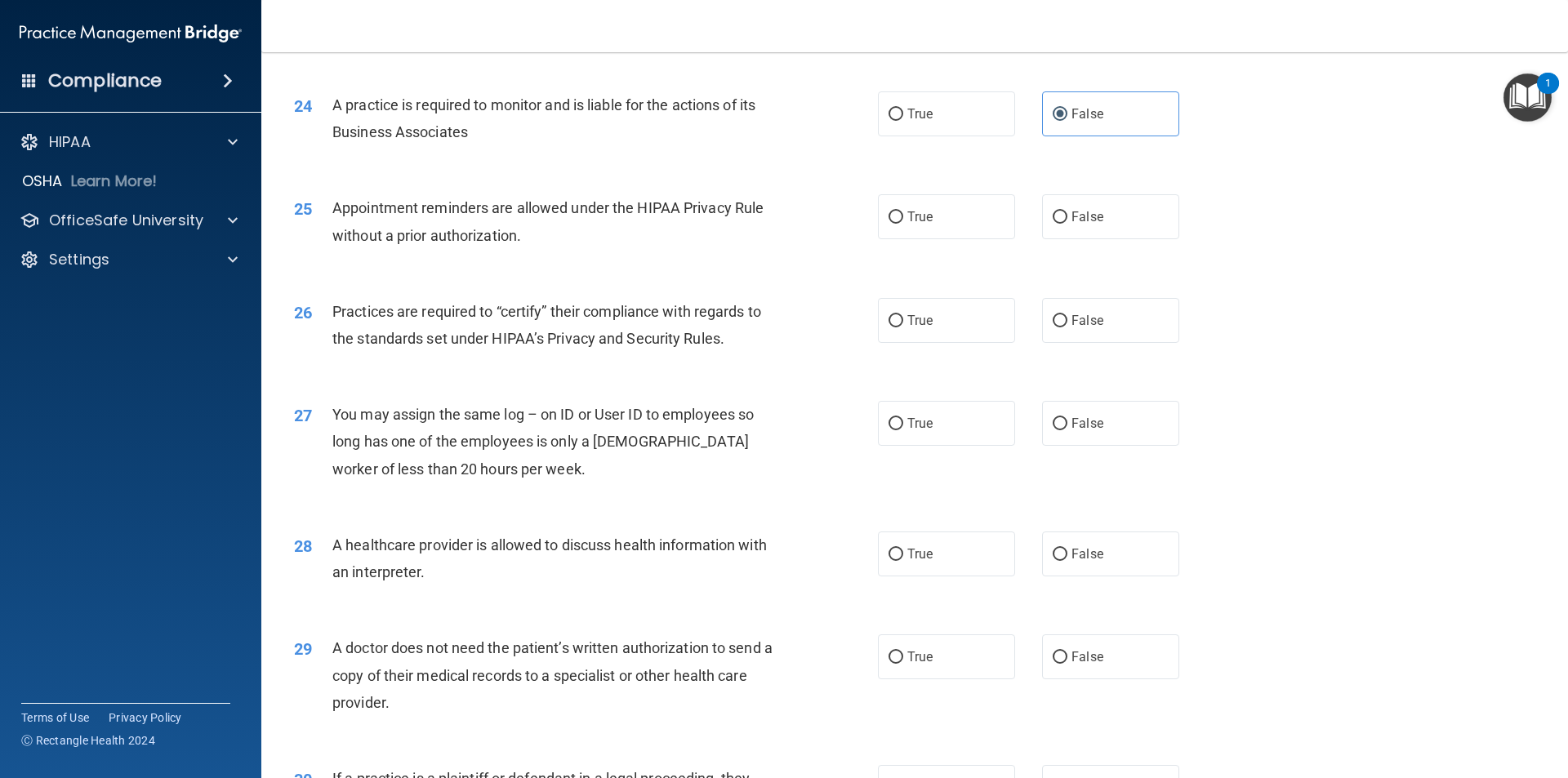
scroll to position [2859, 0]
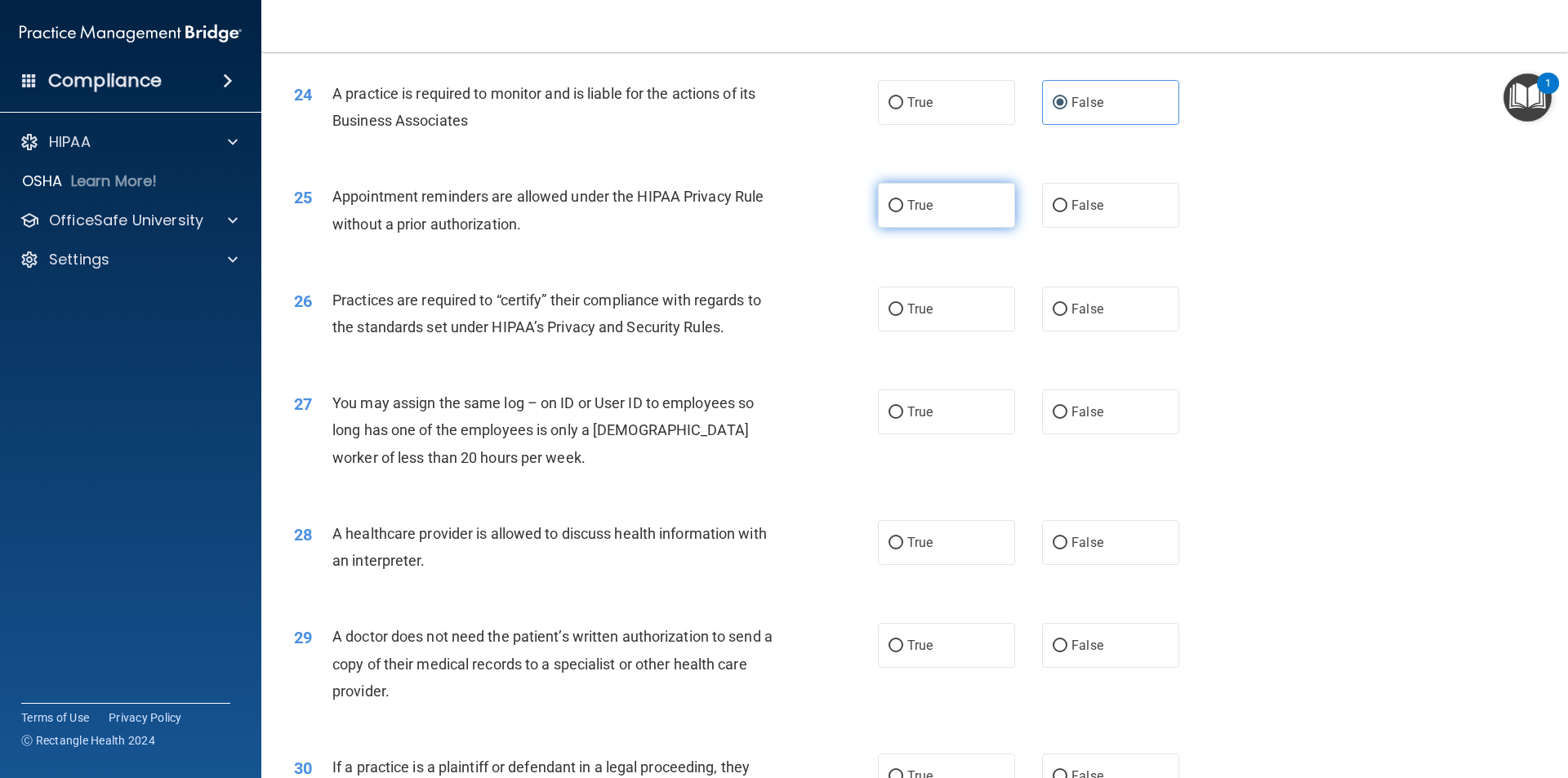
click at [924, 194] on label "True" at bounding box center [946, 205] width 137 height 45
click at [903, 200] on input "True" at bounding box center [895, 206] width 14 height 12
radio input "true"
click at [1109, 302] on label "False" at bounding box center [1110, 309] width 137 height 45
click at [1067, 304] on input "False" at bounding box center [1060, 309] width 14 height 12
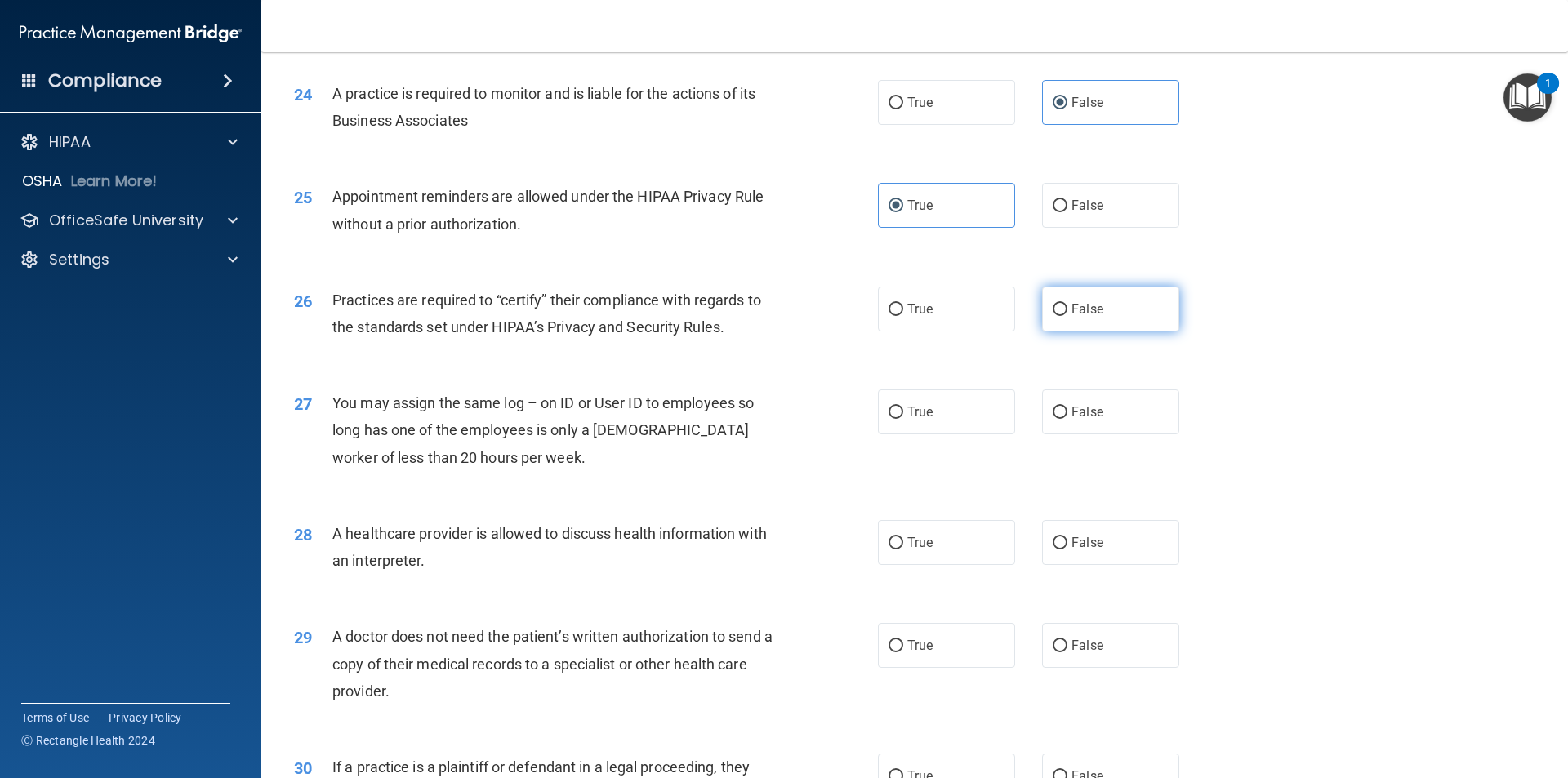
radio input "true"
click at [1077, 414] on span "False" at bounding box center [1086, 412] width 31 height 15
click at [1067, 414] on input "False" at bounding box center [1060, 412] width 14 height 12
radio input "true"
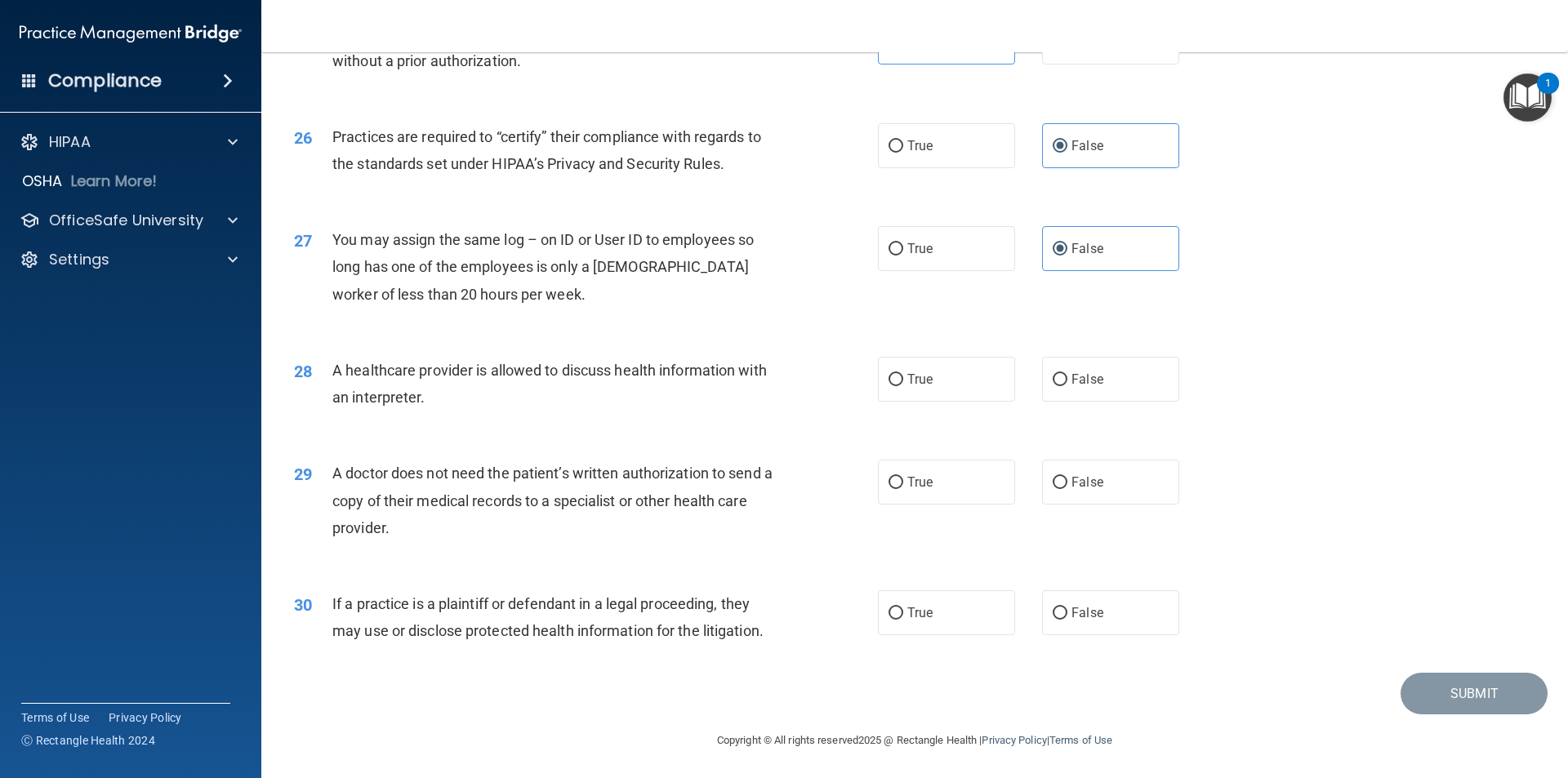
scroll to position [3023, 0]
click at [943, 382] on label "True" at bounding box center [946, 377] width 137 height 45
click at [903, 382] on input "True" at bounding box center [895, 378] width 14 height 12
radio input "true"
click at [927, 490] on label "True" at bounding box center [946, 480] width 137 height 45
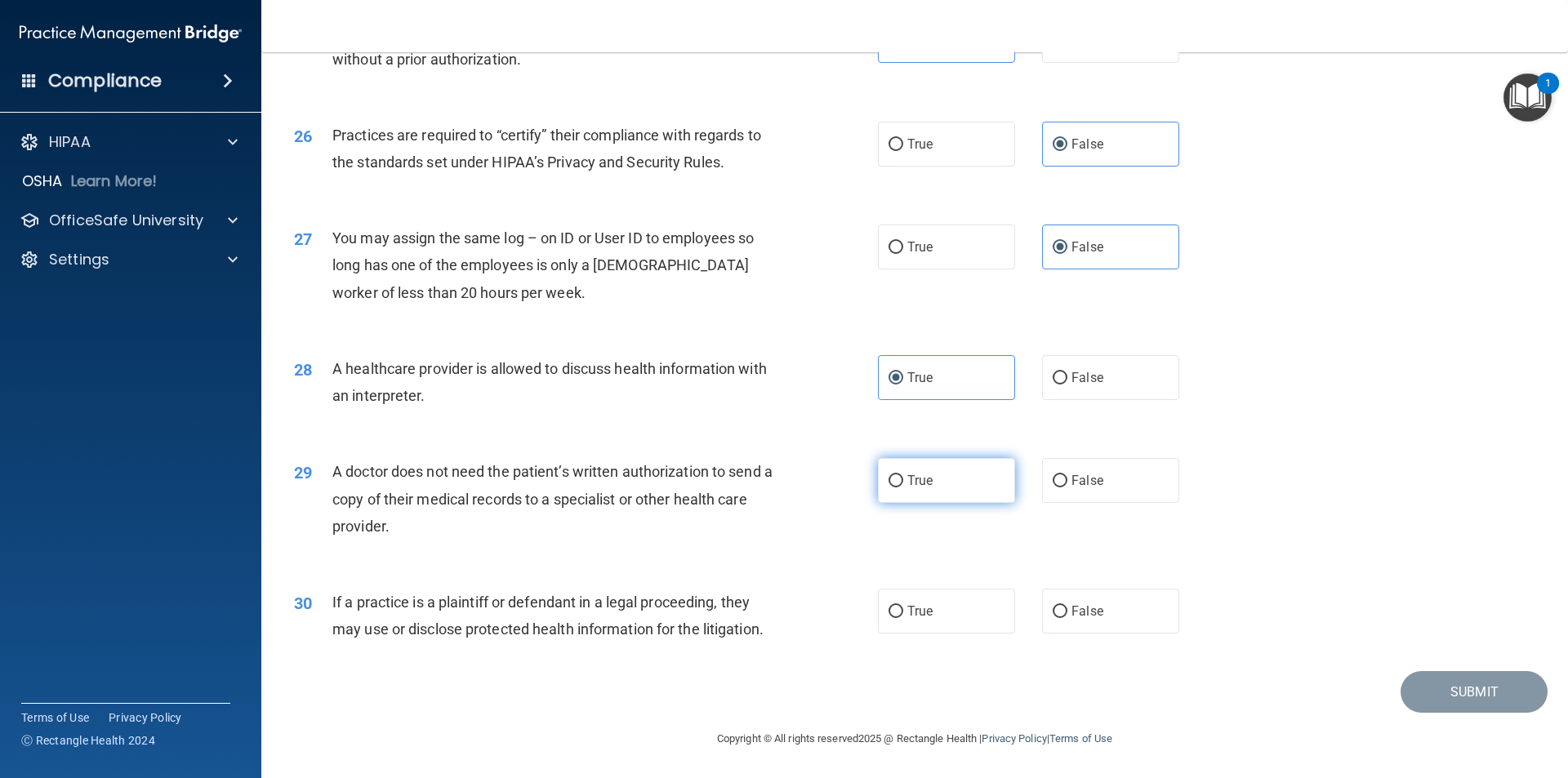
click at [903, 488] on input "True" at bounding box center [895, 481] width 14 height 12
radio input "true"
click at [944, 603] on label "True" at bounding box center [946, 610] width 137 height 45
click at [903, 606] on input "True" at bounding box center [895, 611] width 14 height 12
radio input "true"
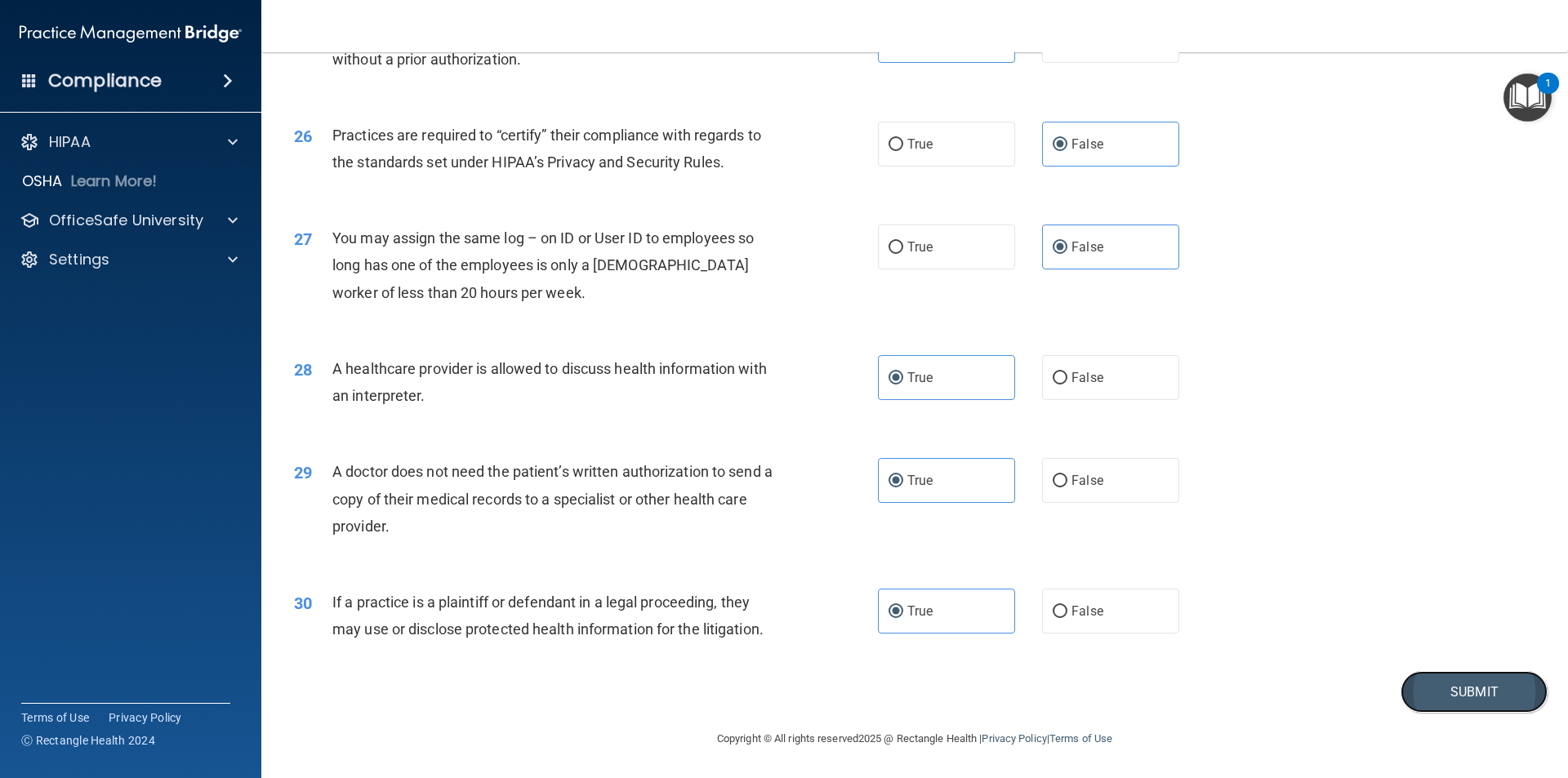
click at [1439, 679] on button "Submit" at bounding box center [1474, 692] width 147 height 42
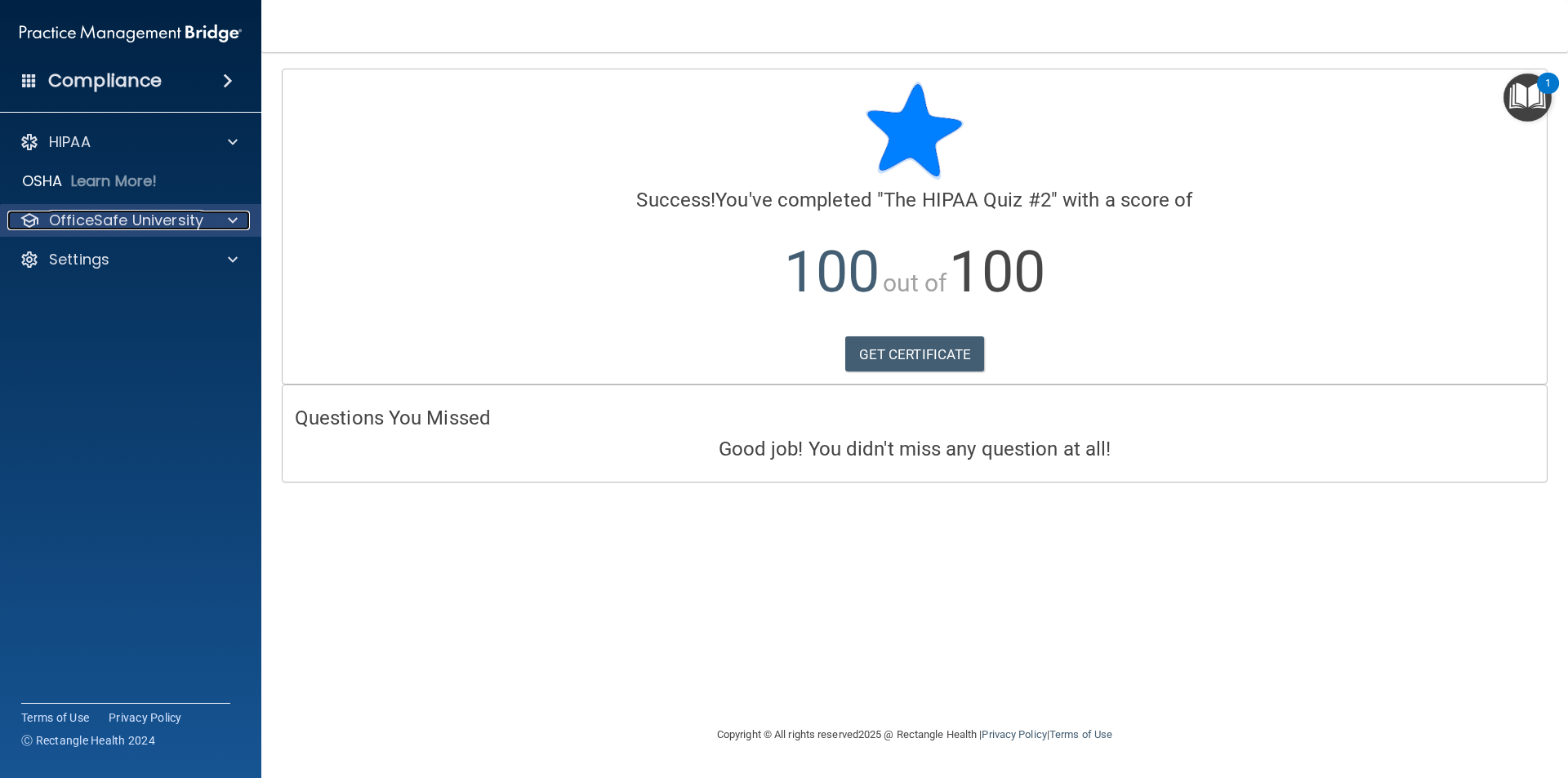
click at [127, 222] on p "OfficeSafe University" at bounding box center [126, 220] width 154 height 20
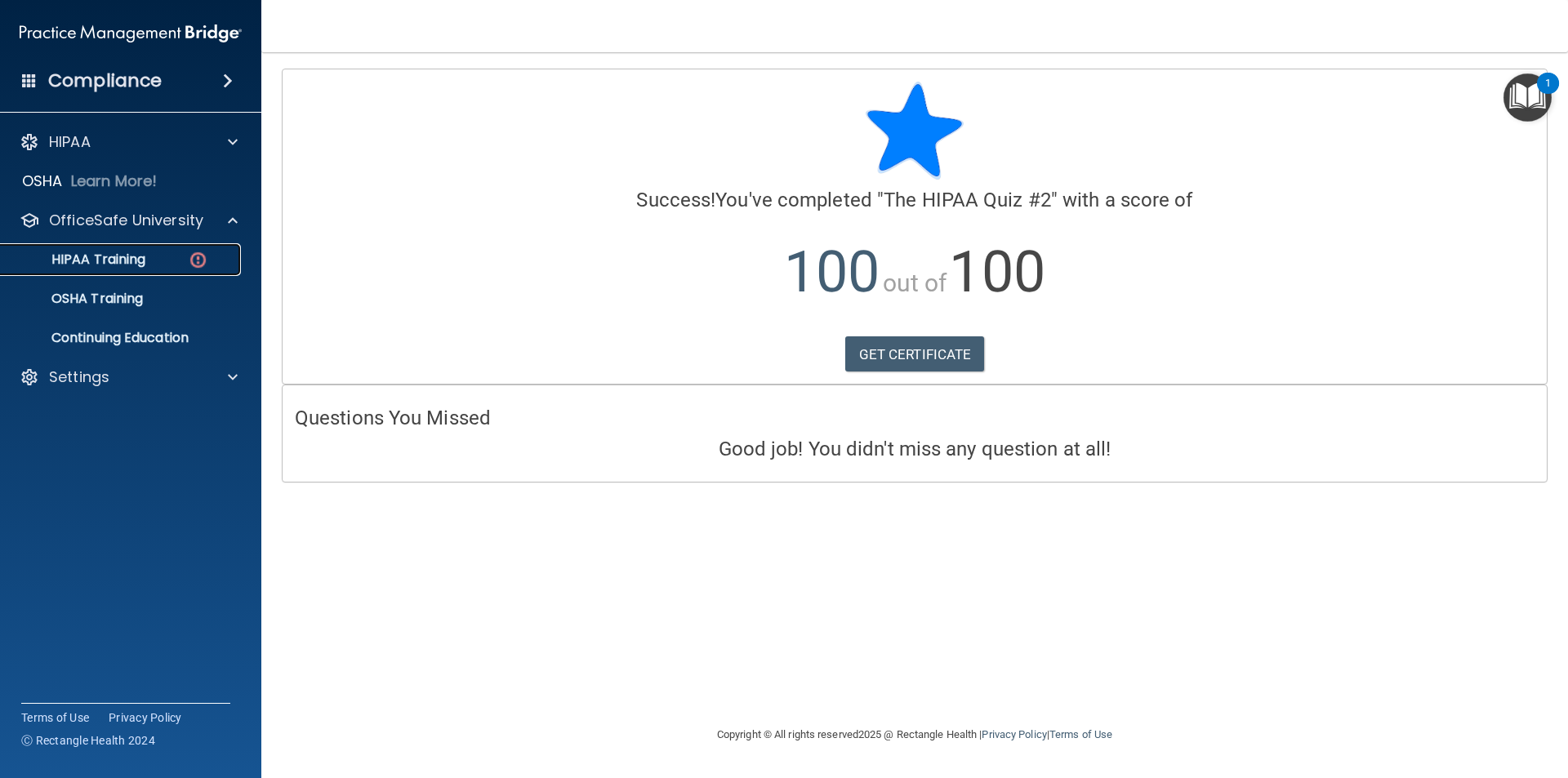
click at [136, 254] on p "HIPAA Training" at bounding box center [78, 259] width 135 height 16
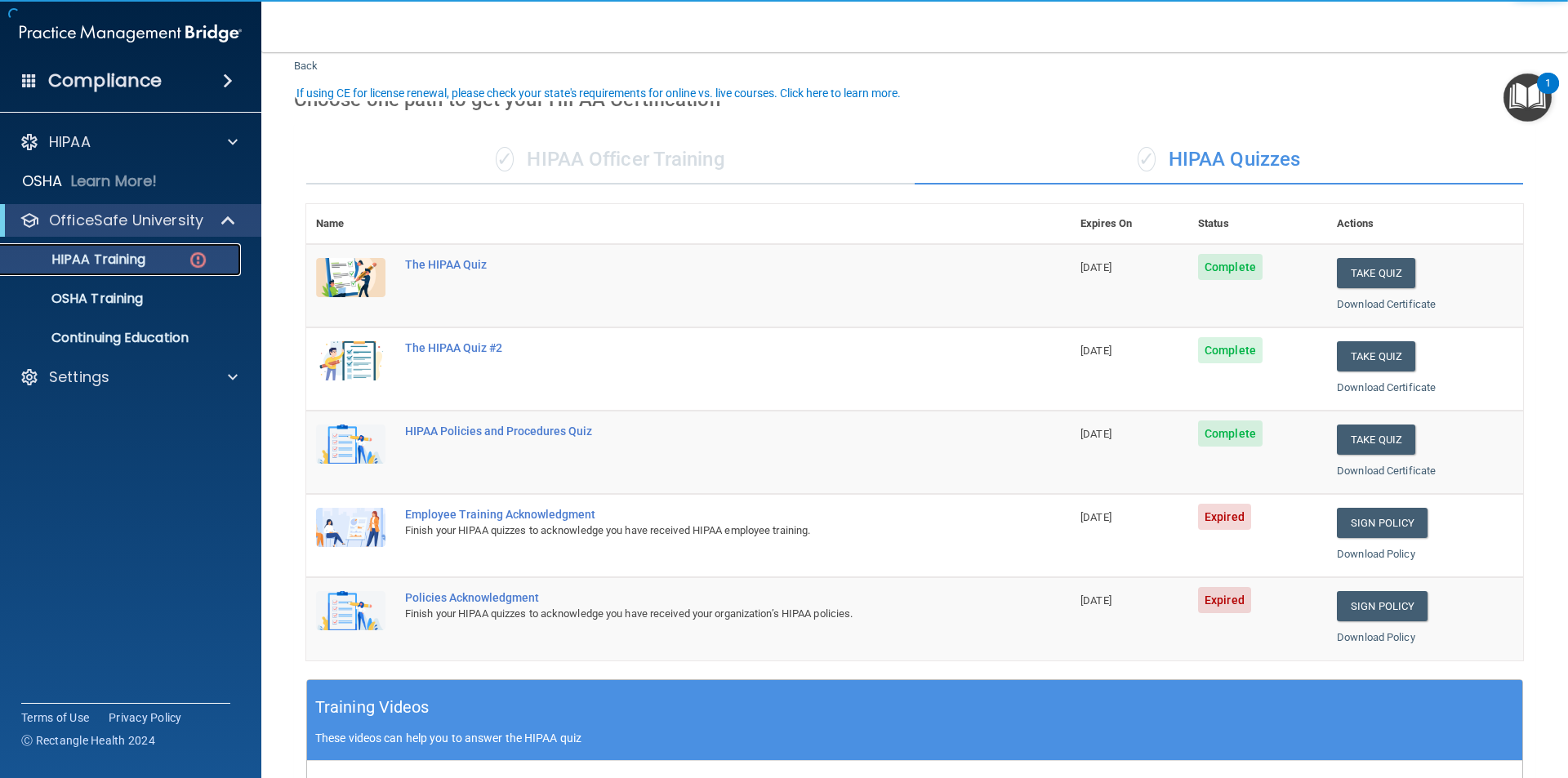
scroll to position [82, 0]
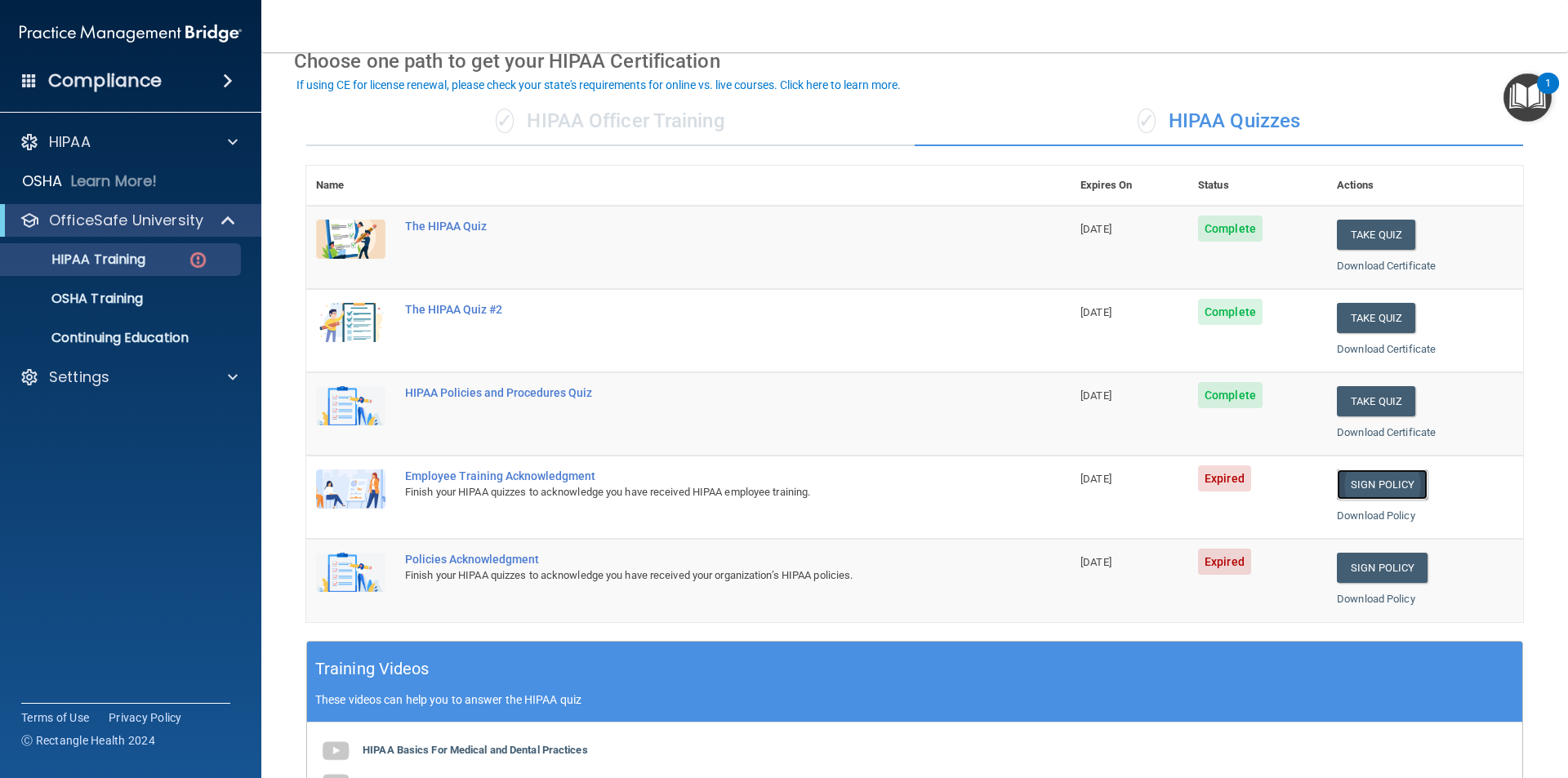
click at [1373, 483] on link "Sign Policy" at bounding box center [1381, 485] width 90 height 30
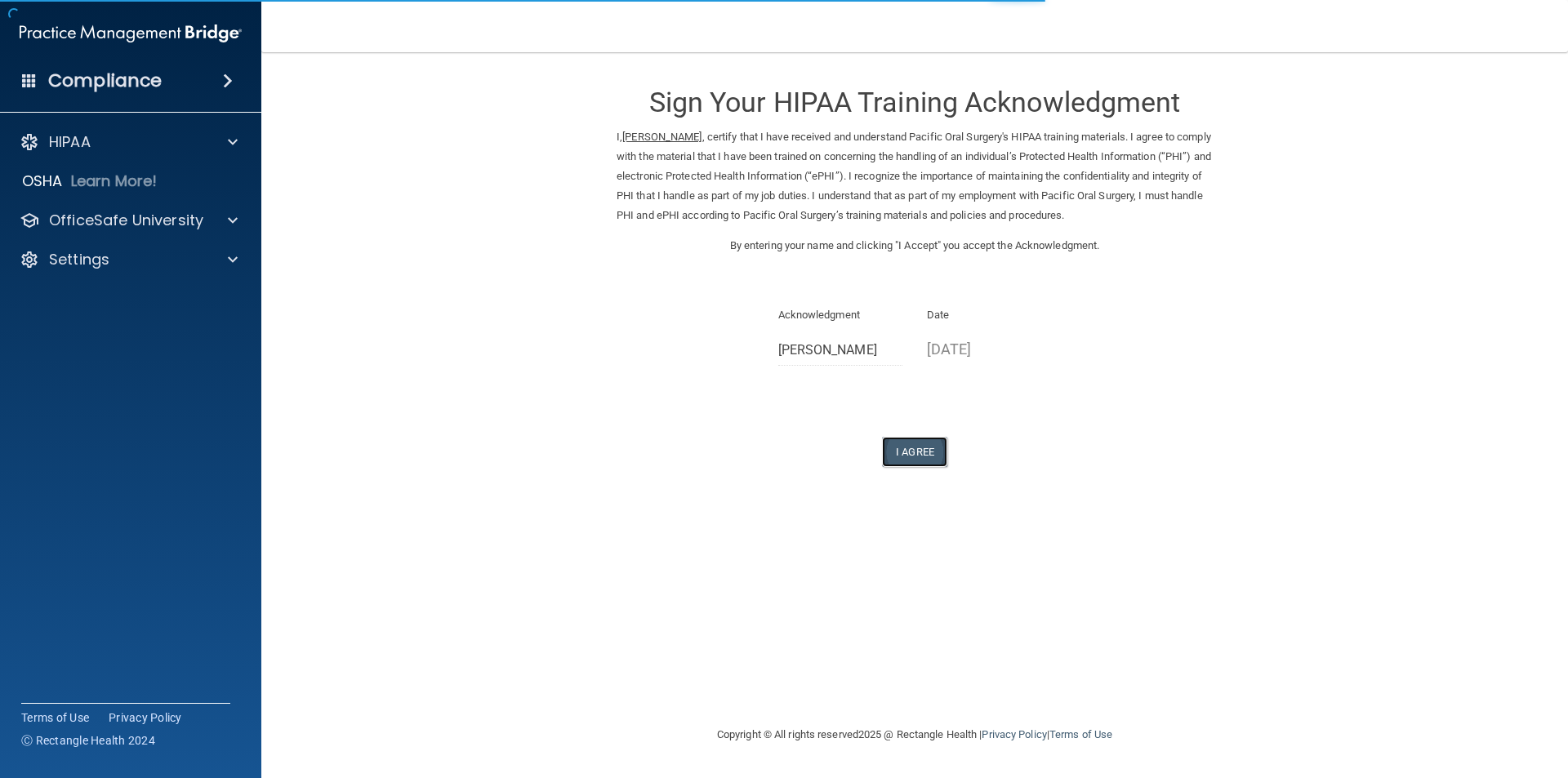
click at [919, 448] on button "I Agree" at bounding box center [914, 452] width 66 height 30
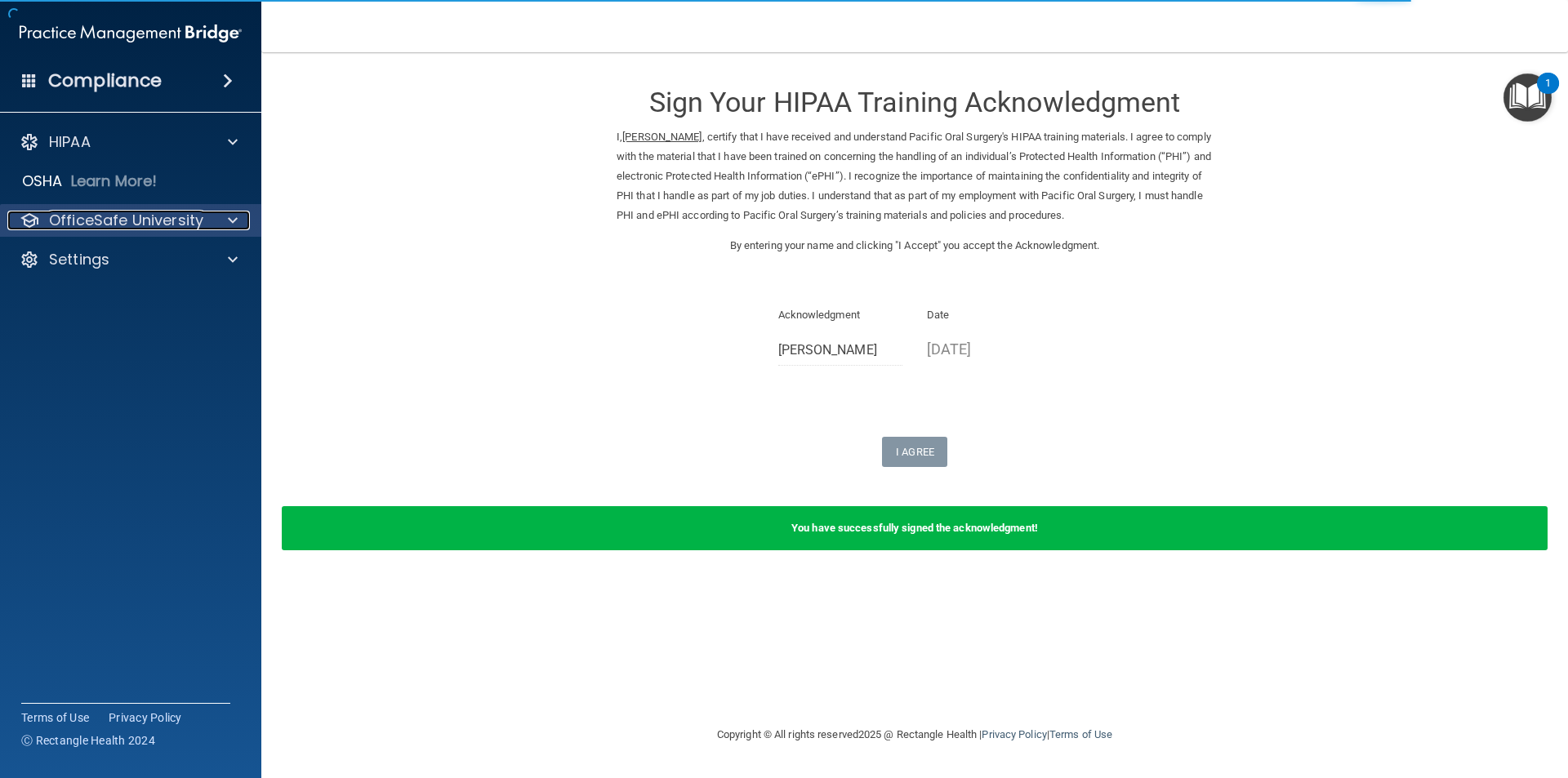
click at [128, 227] on p "OfficeSafe University" at bounding box center [126, 220] width 154 height 20
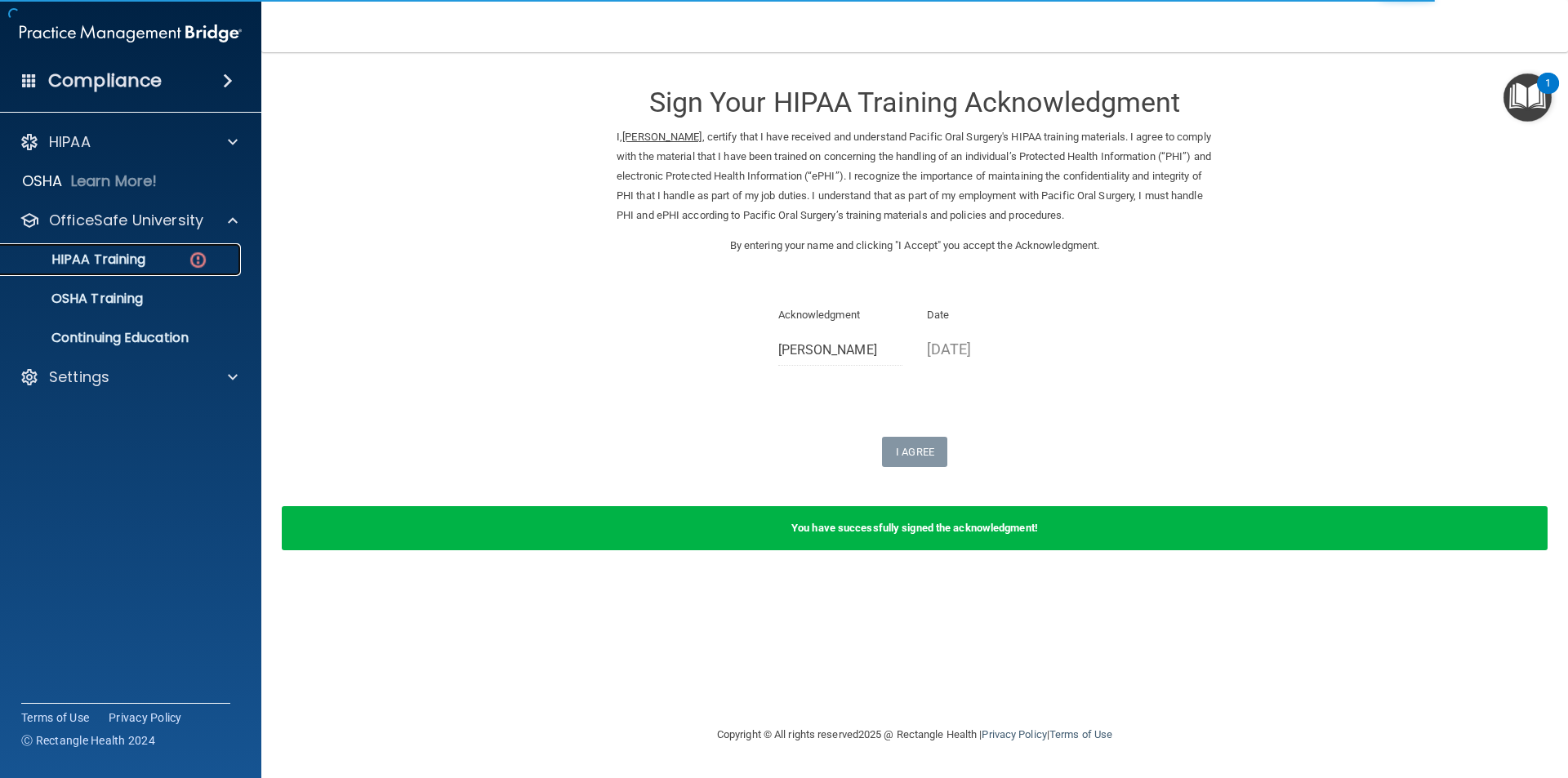
click at [124, 262] on p "HIPAA Training" at bounding box center [78, 259] width 135 height 16
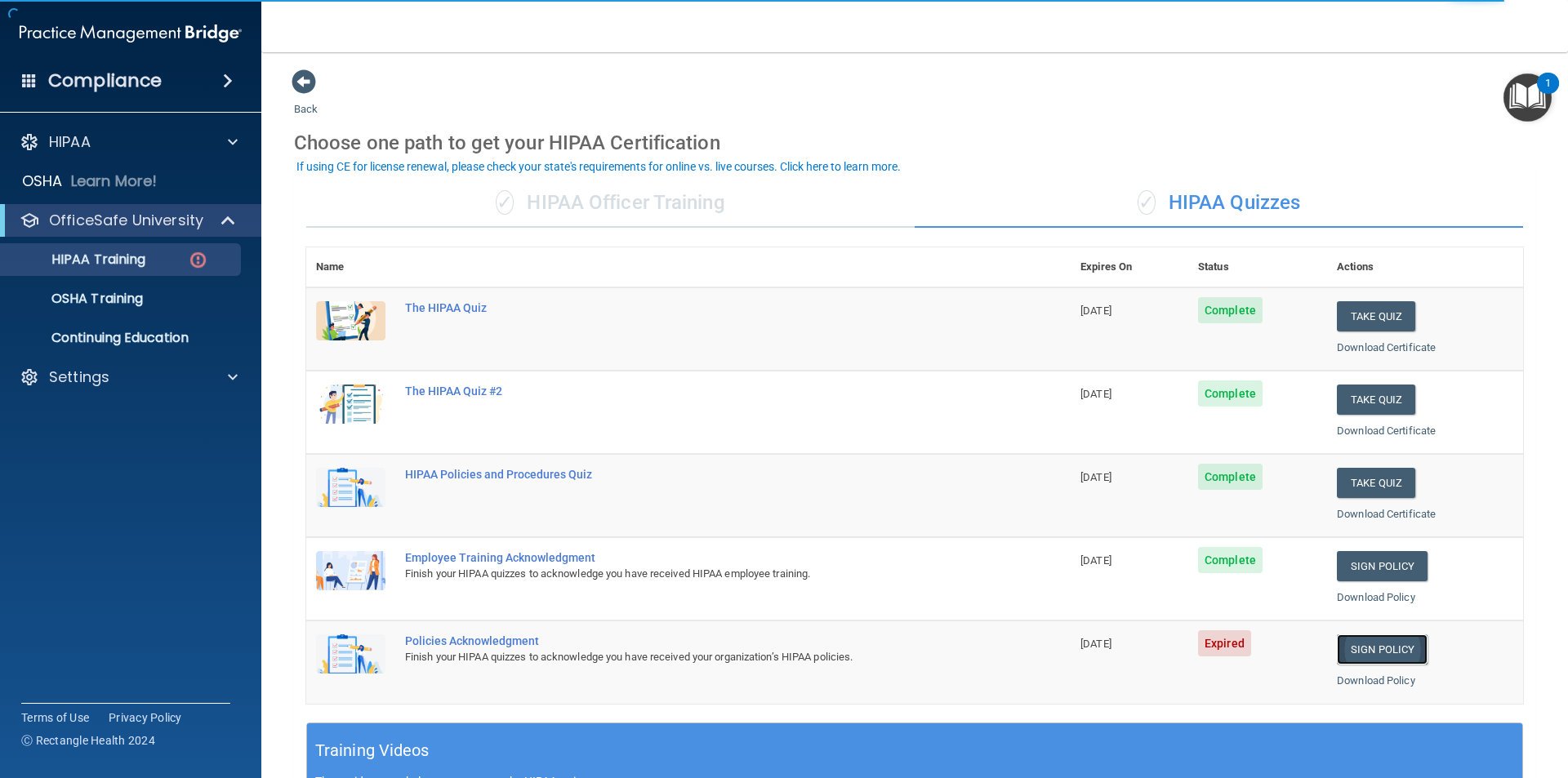
click at [1360, 650] on link "Sign Policy" at bounding box center [1381, 649] width 90 height 30
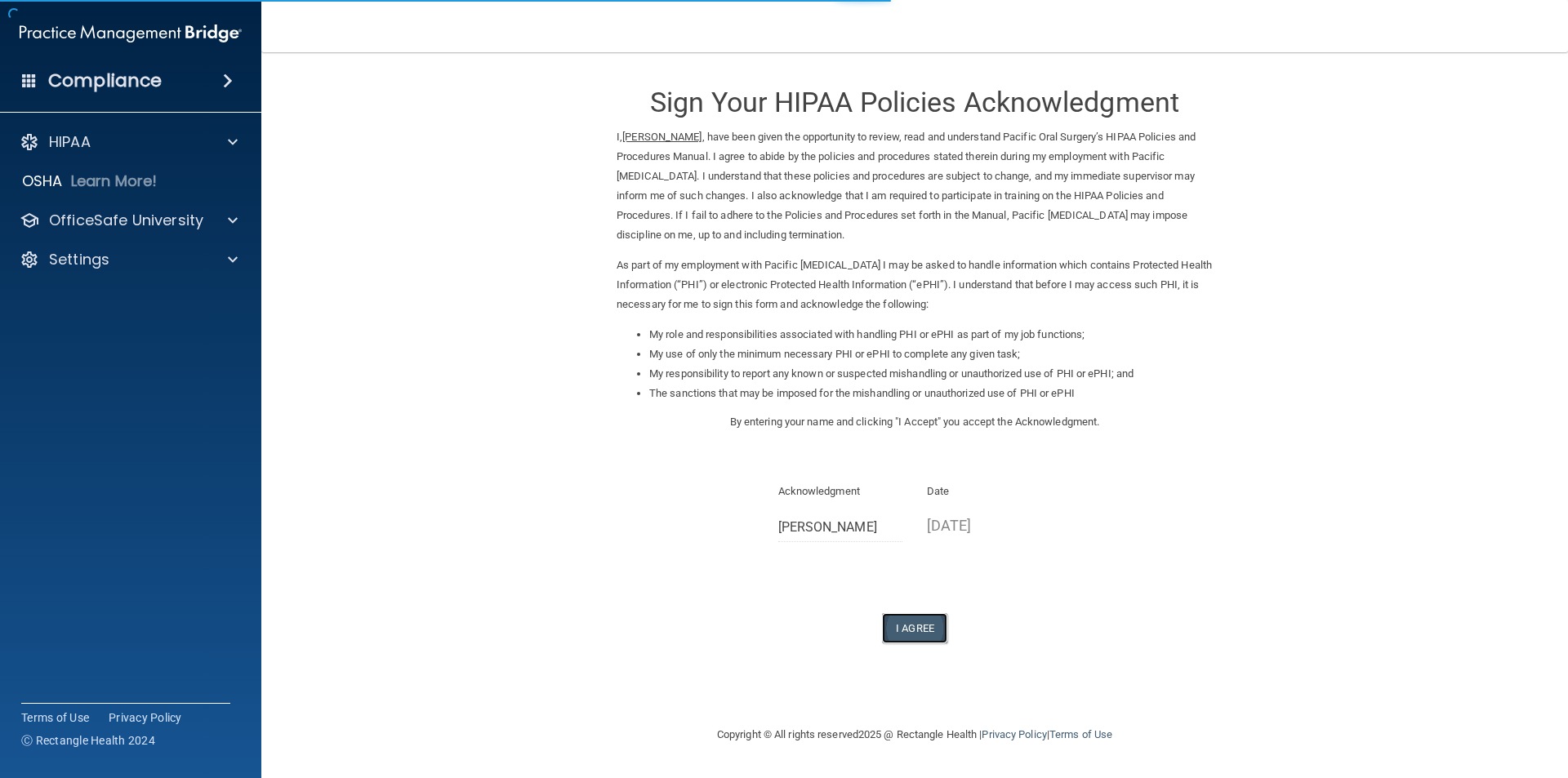
click at [936, 628] on button "I Agree" at bounding box center [914, 628] width 66 height 30
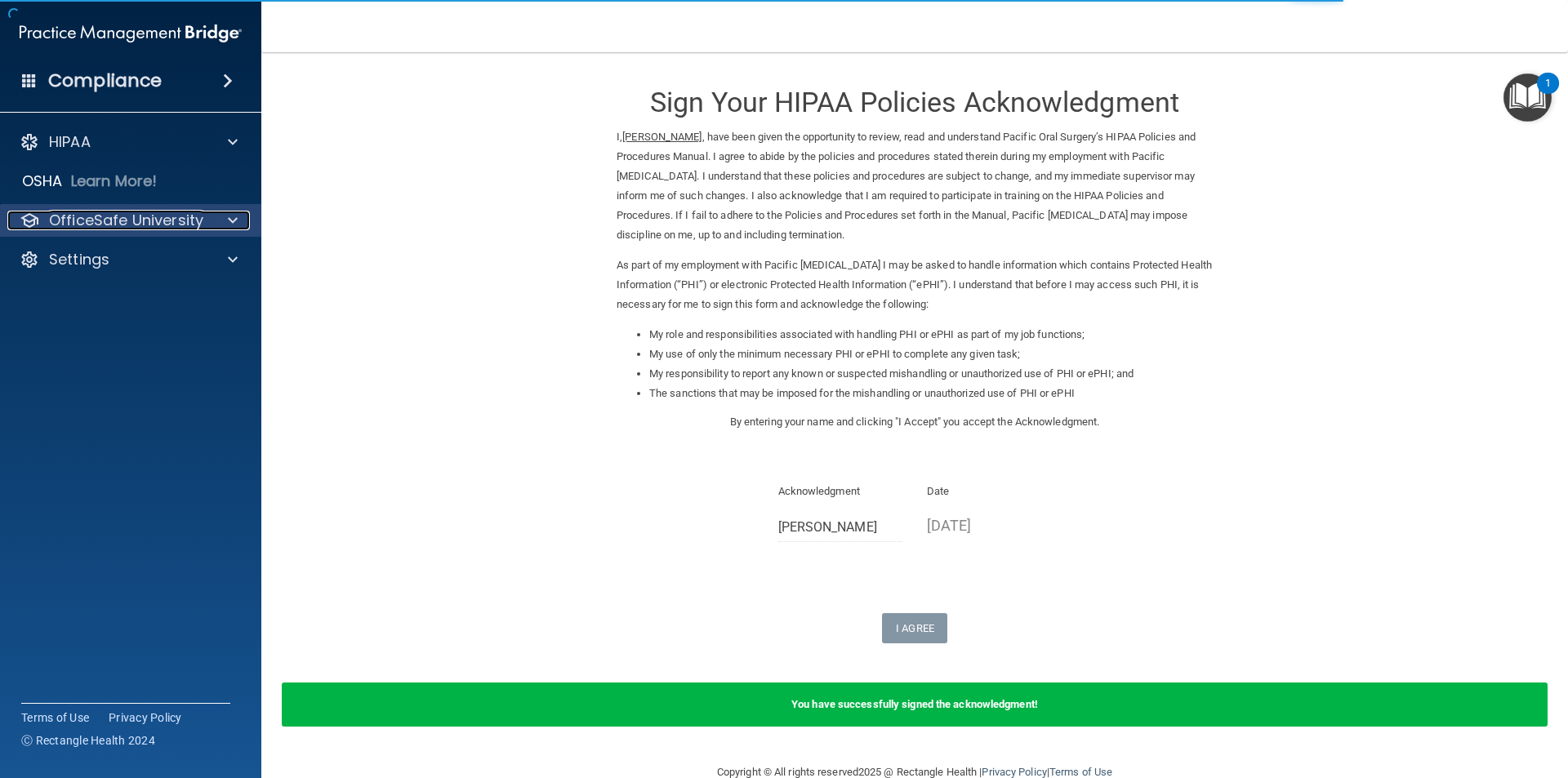
click at [124, 217] on p "OfficeSafe University" at bounding box center [126, 220] width 154 height 20
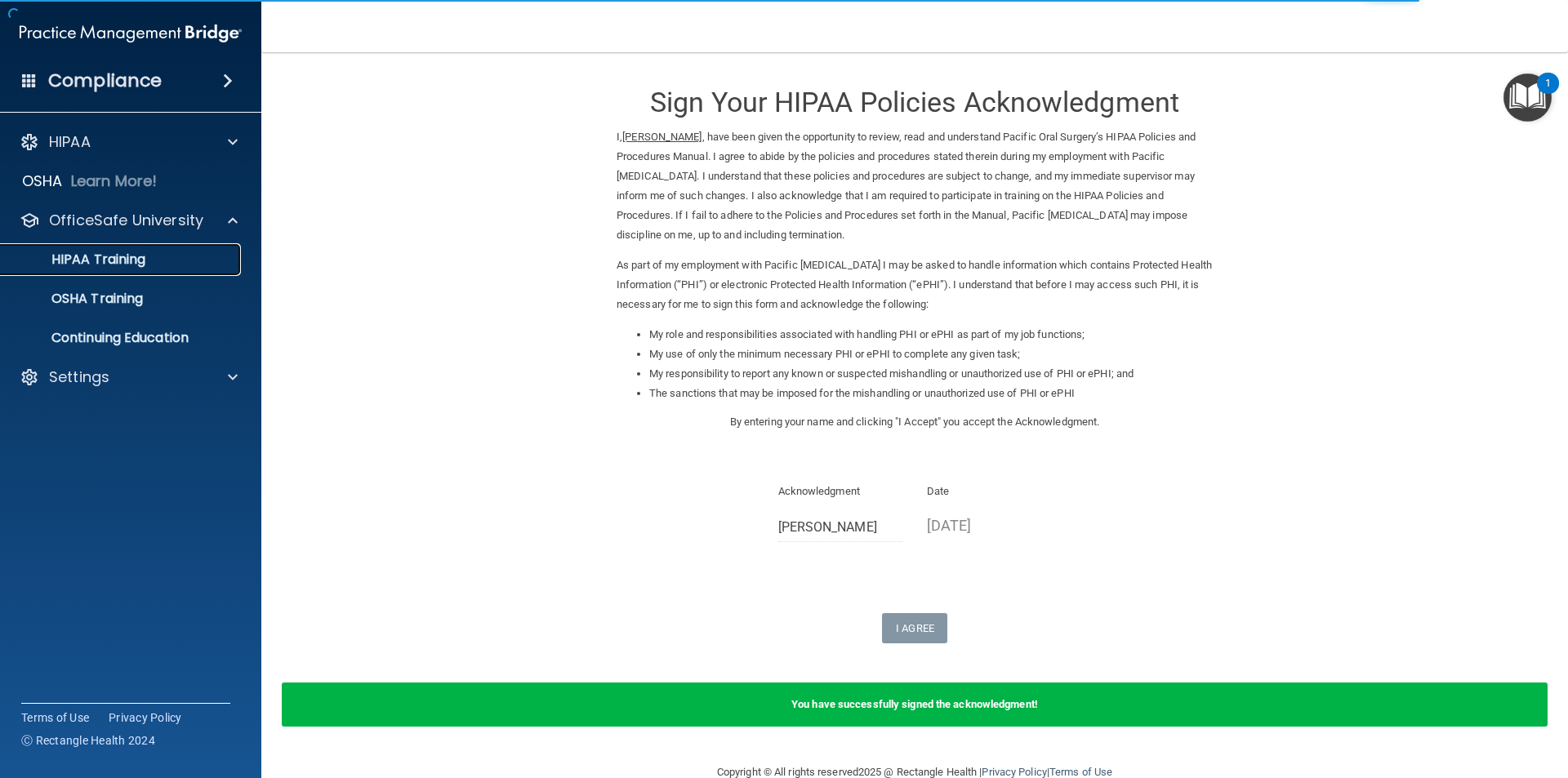
click at [129, 254] on p "HIPAA Training" at bounding box center [78, 259] width 135 height 16
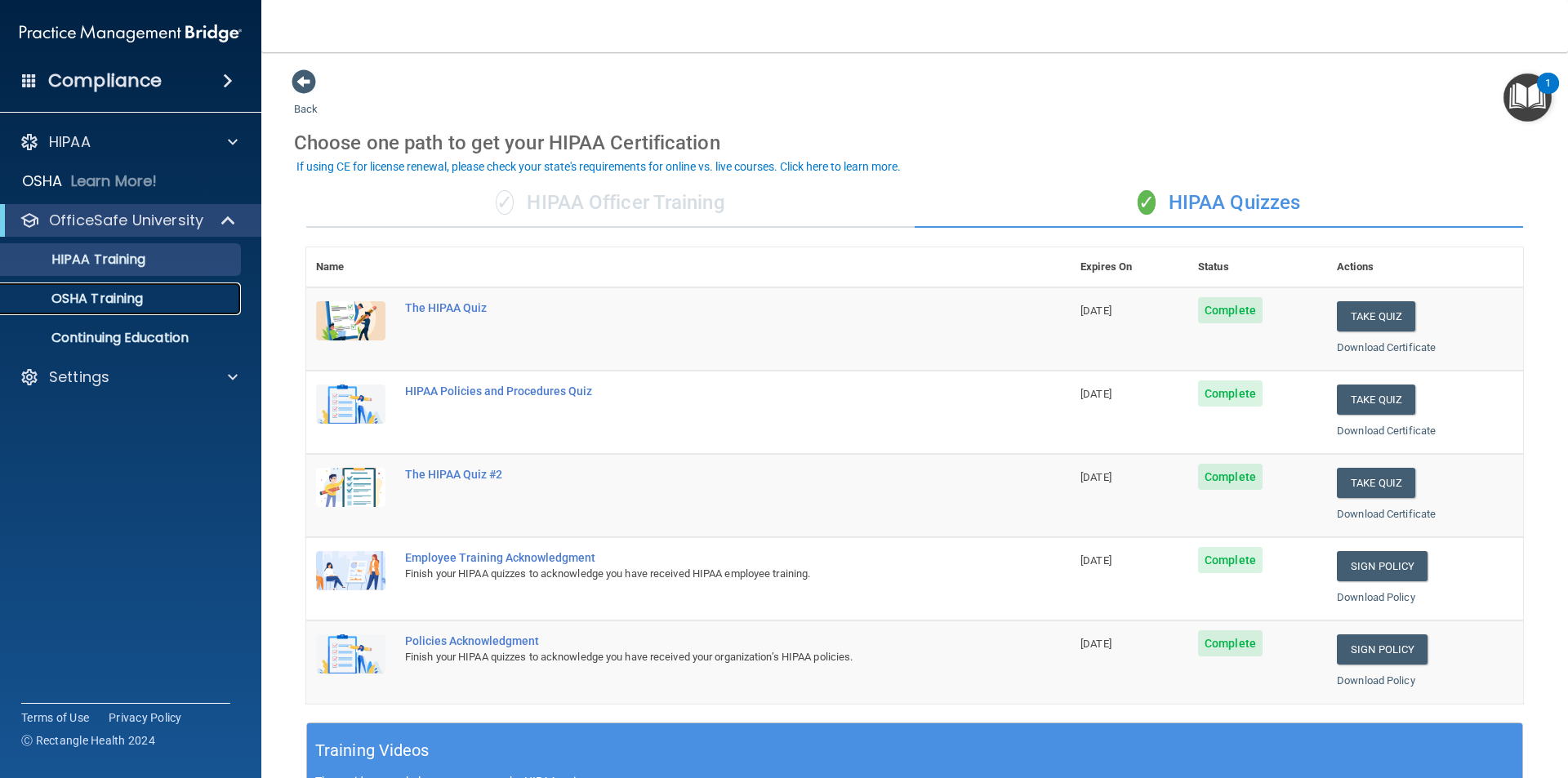
click at [140, 301] on p "OSHA Training" at bounding box center [76, 298] width 132 height 16
